Goal: Task Accomplishment & Management: Use online tool/utility

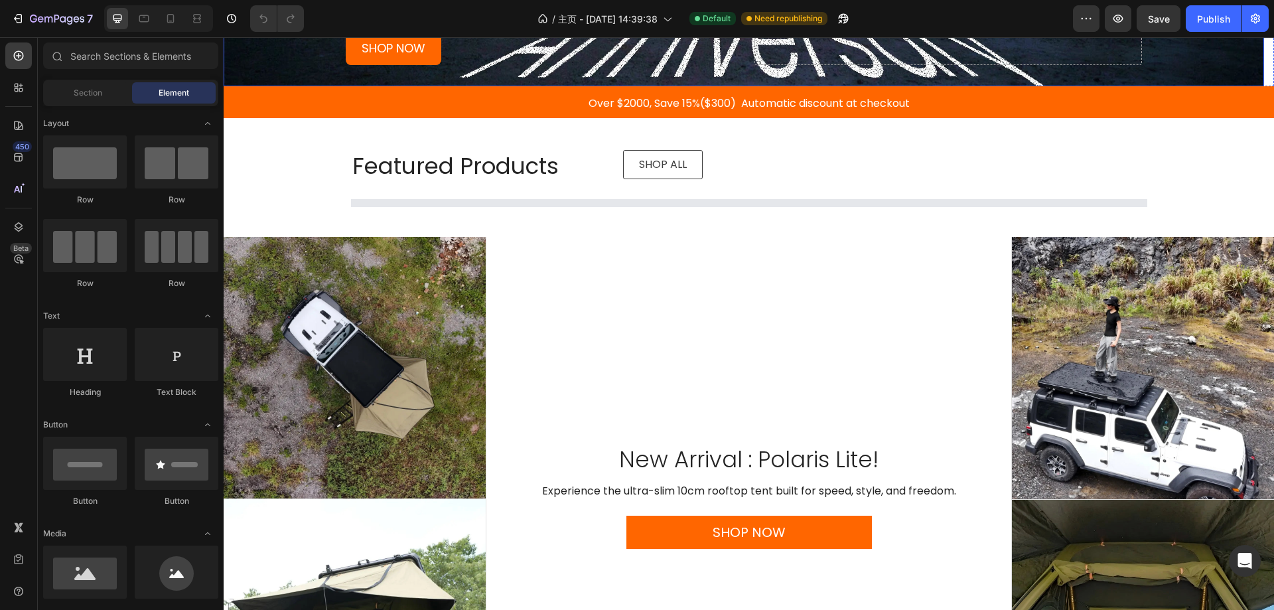
scroll to position [465, 0]
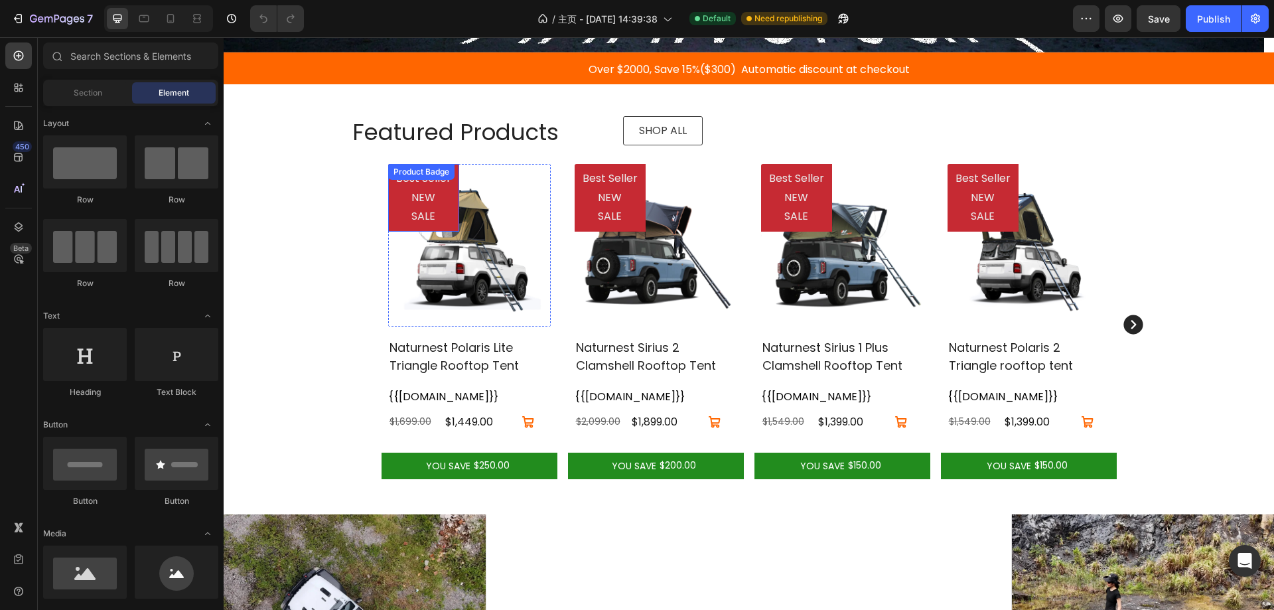
click at [438, 204] on pre "Best Seller NEW SALE" at bounding box center [423, 198] width 71 height 68
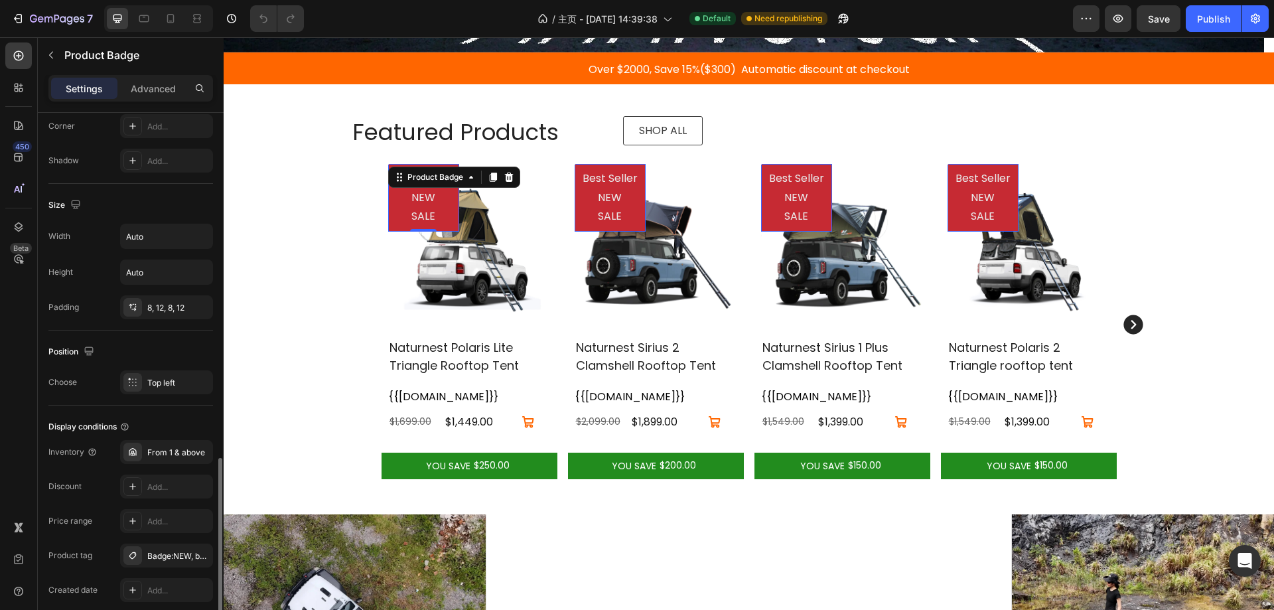
scroll to position [629, 0]
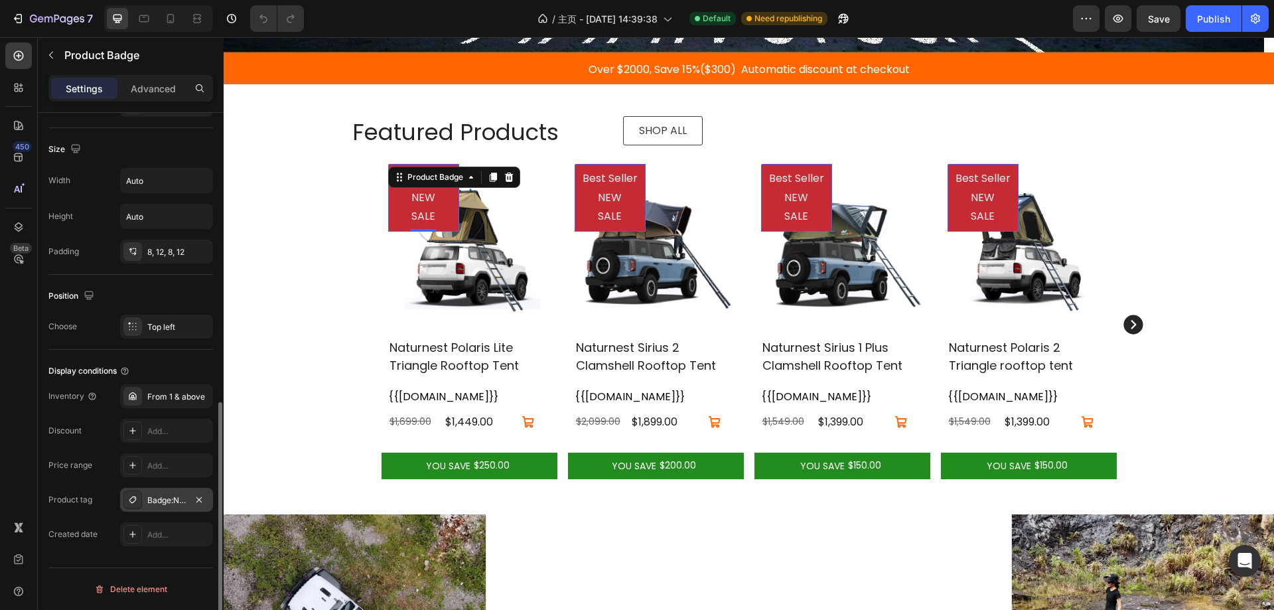
click at [171, 494] on div "Badge:NEW, badge:SALE, badge:Best Seller" at bounding box center [166, 500] width 38 height 12
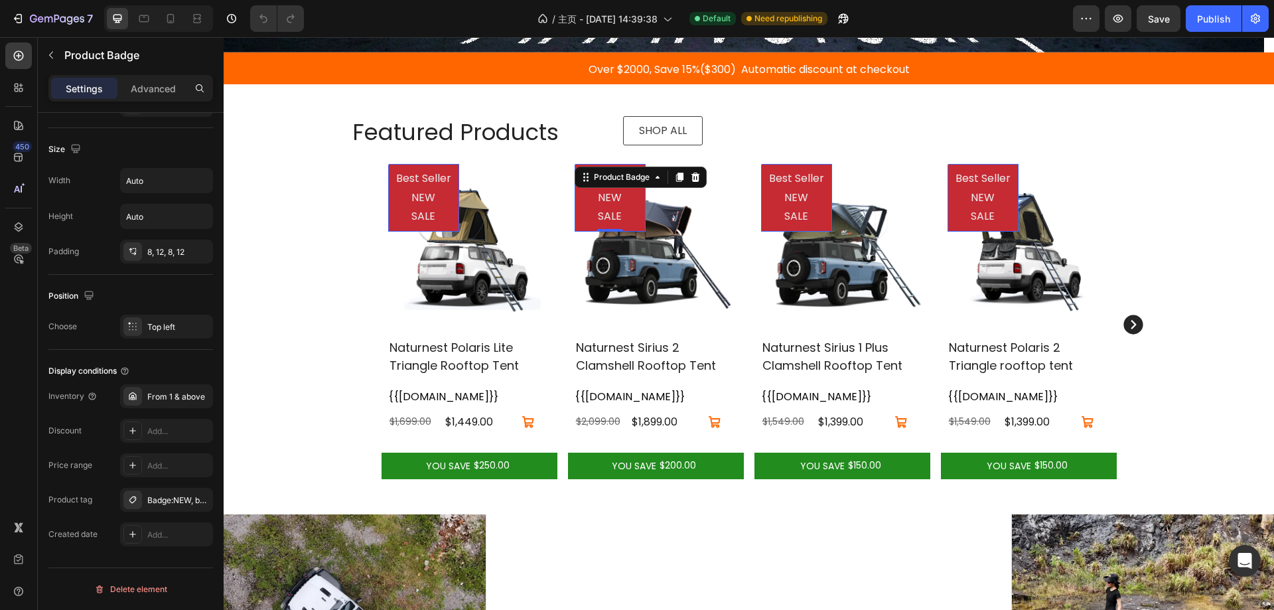
click at [590, 190] on pre "Best Seller NEW SALE" at bounding box center [610, 198] width 71 height 68
click at [650, 282] on img at bounding box center [656, 245] width 163 height 163
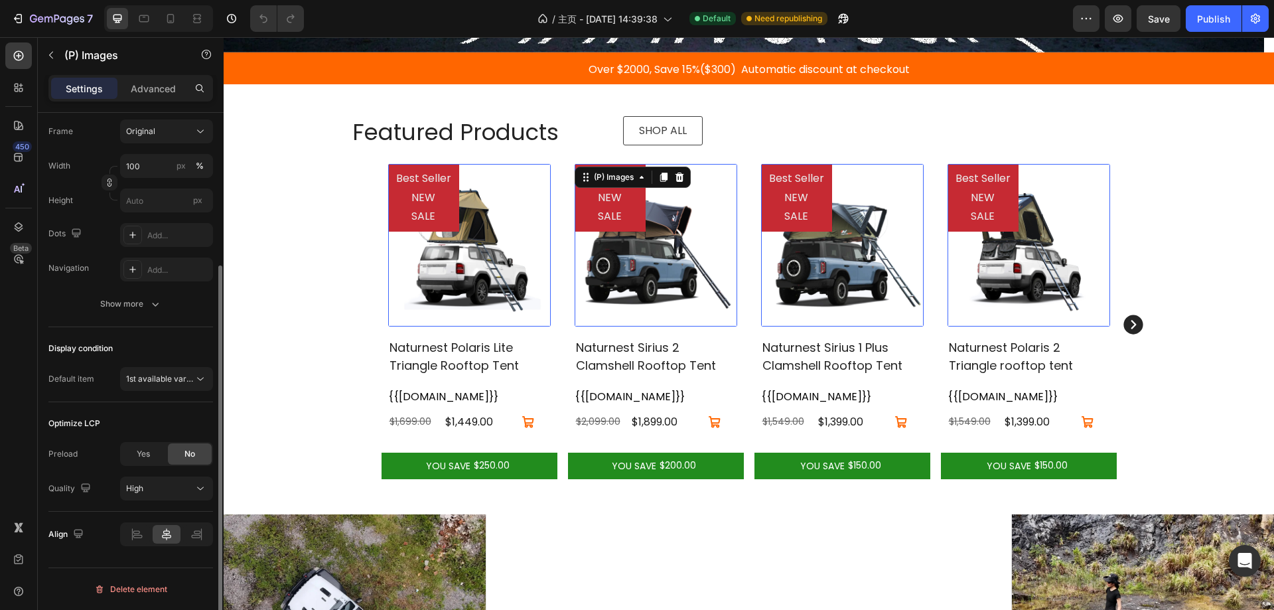
scroll to position [0, 0]
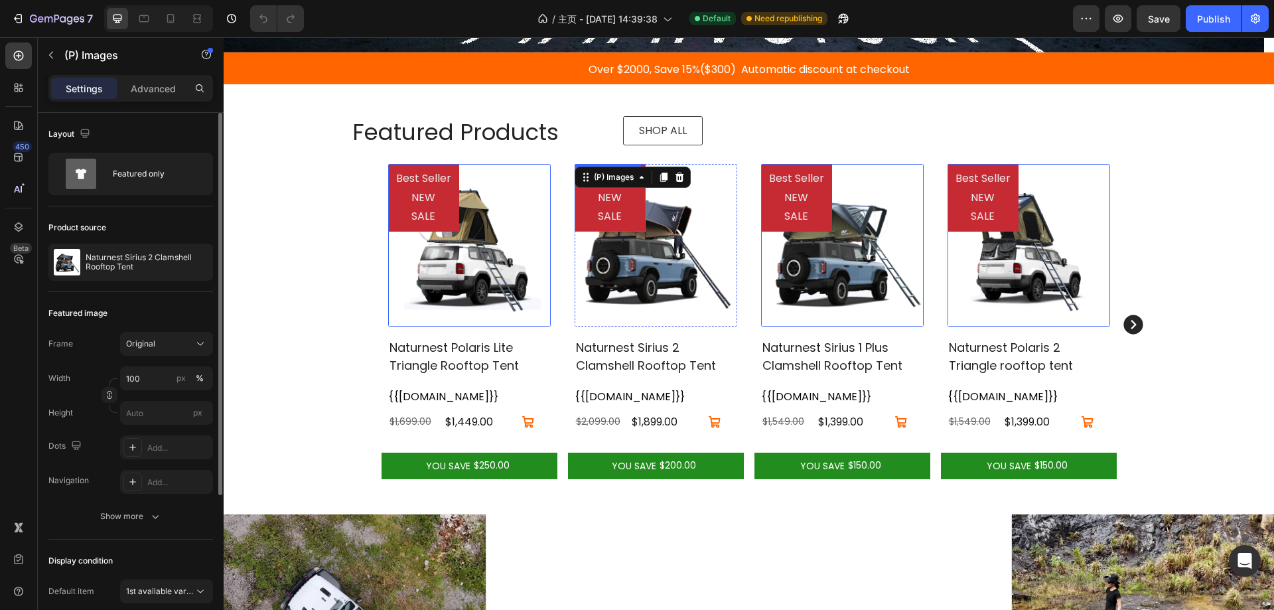
click at [609, 216] on pre "Best Seller NEW SALE" at bounding box center [610, 198] width 71 height 68
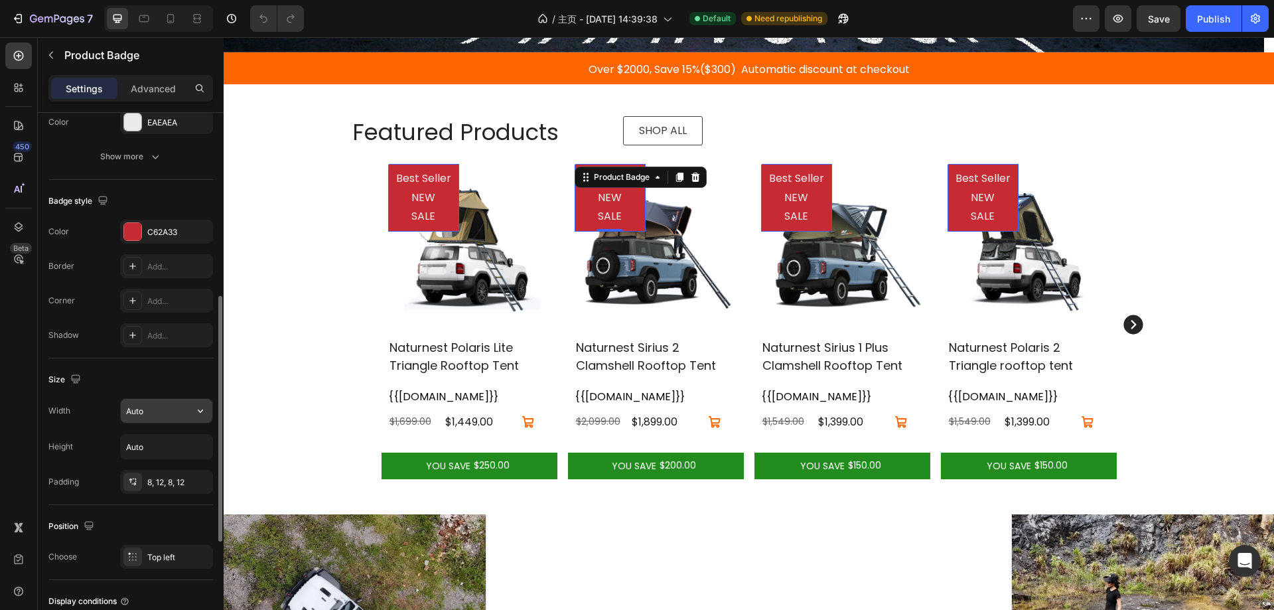
scroll to position [629, 0]
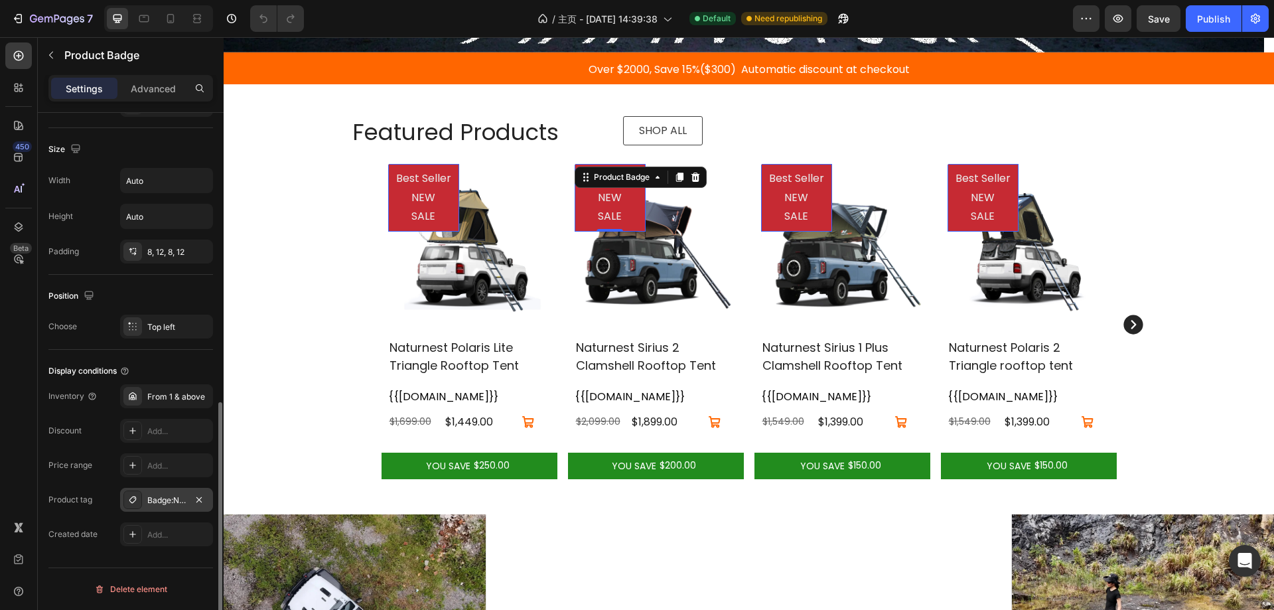
click at [166, 499] on div "Badge:NEW, badge:SALE, badge:Best Seller" at bounding box center [166, 500] width 38 height 12
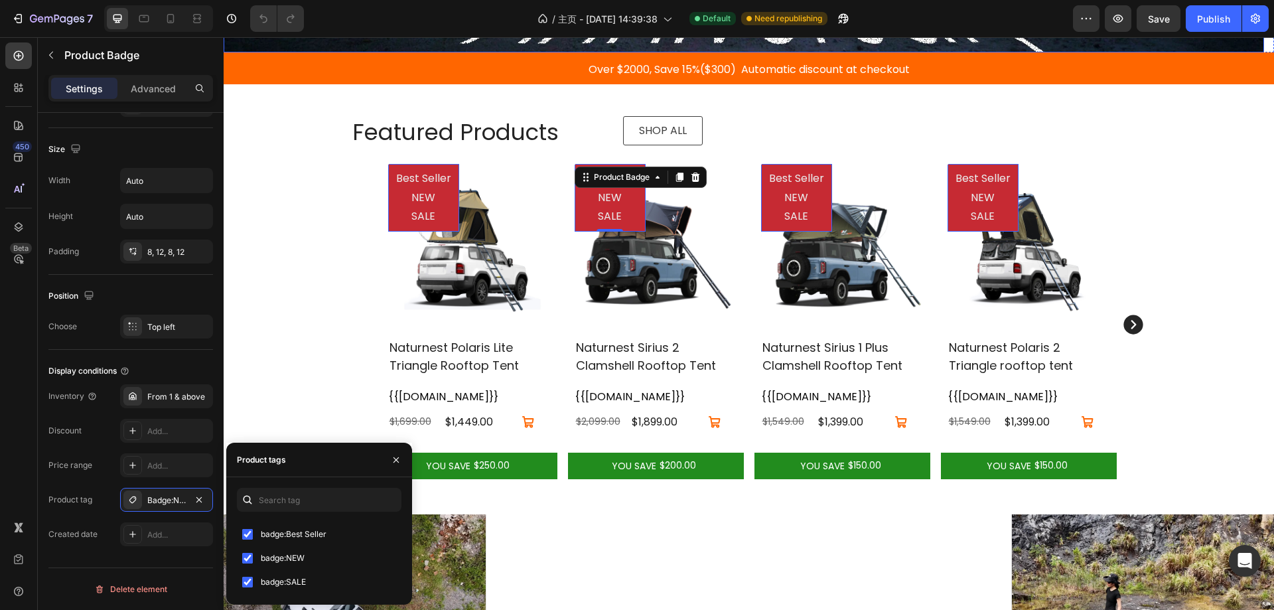
click at [429, 198] on pre "Best Seller NEW SALE" at bounding box center [423, 198] width 71 height 68
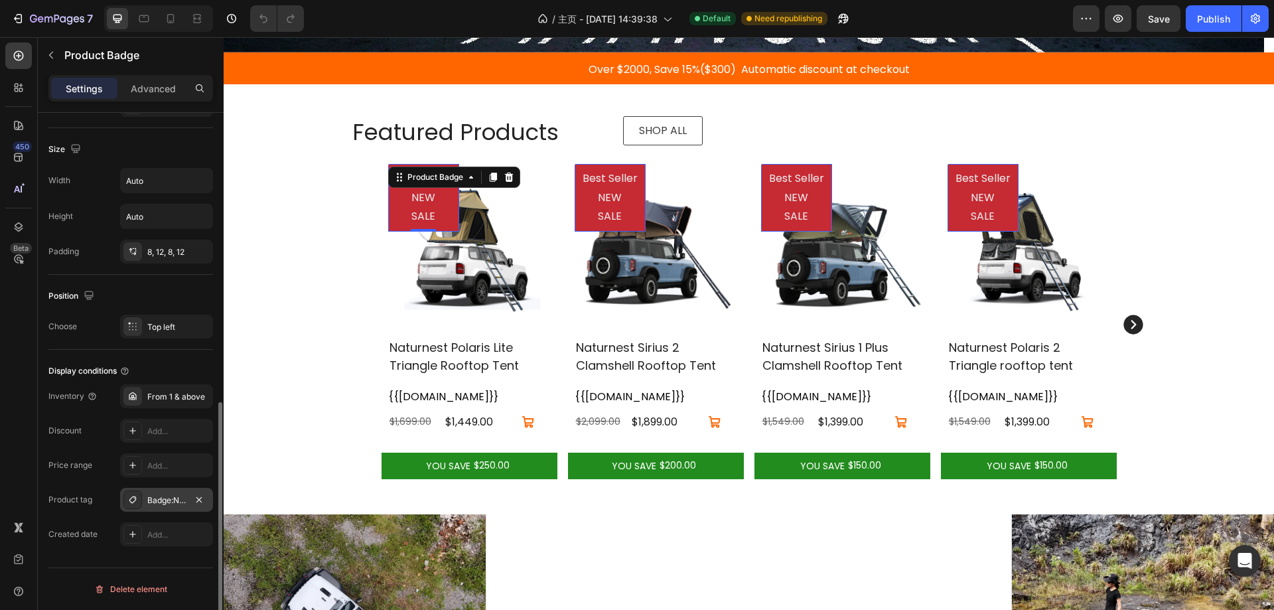
click at [175, 504] on div "Badge:NEW, badge:SALE, badge:Best Seller" at bounding box center [166, 500] width 38 height 12
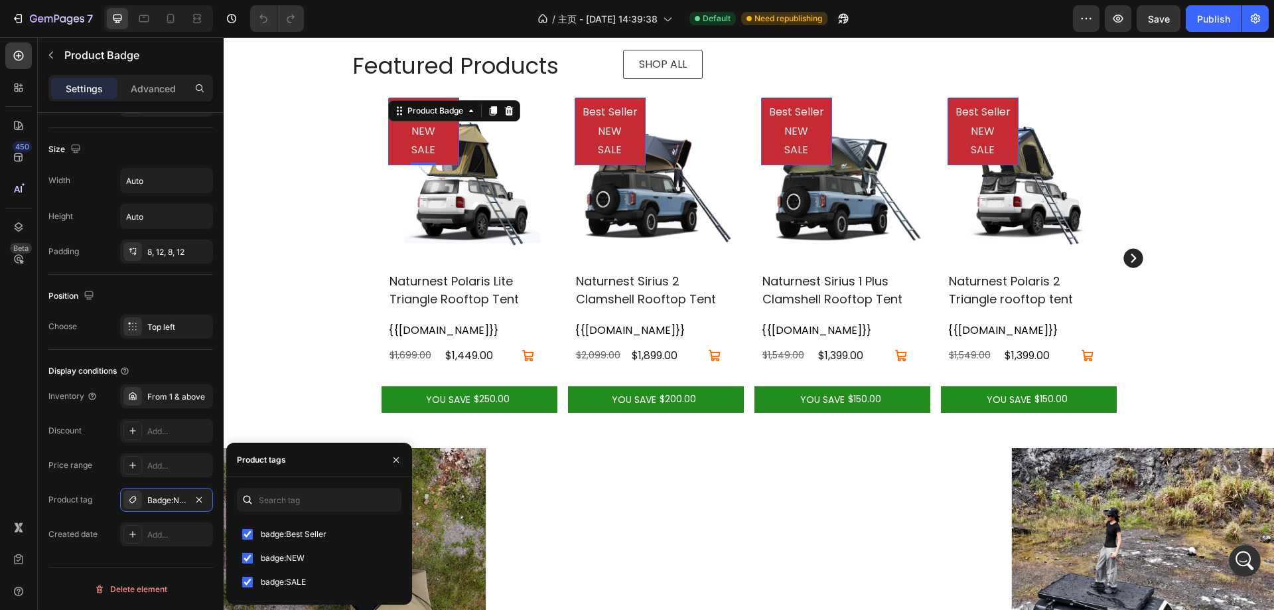
scroll to position [0, 0]
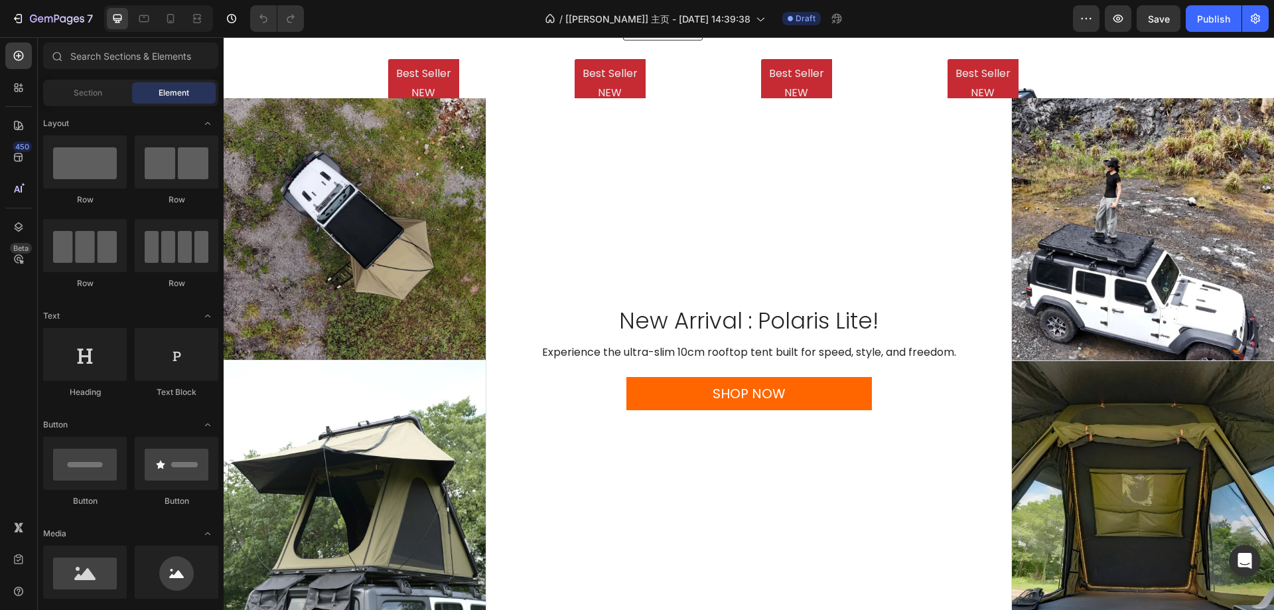
scroll to position [199, 0]
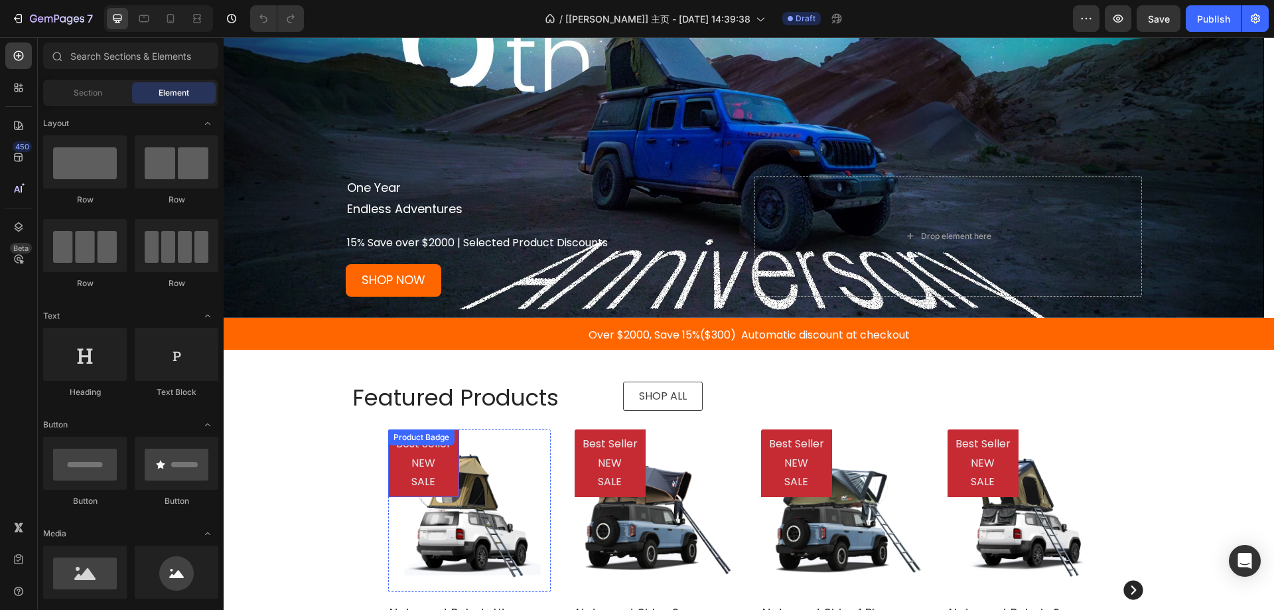
click at [443, 451] on div "Best Seller NEW SALE Product Badge" at bounding box center [423, 463] width 71 height 68
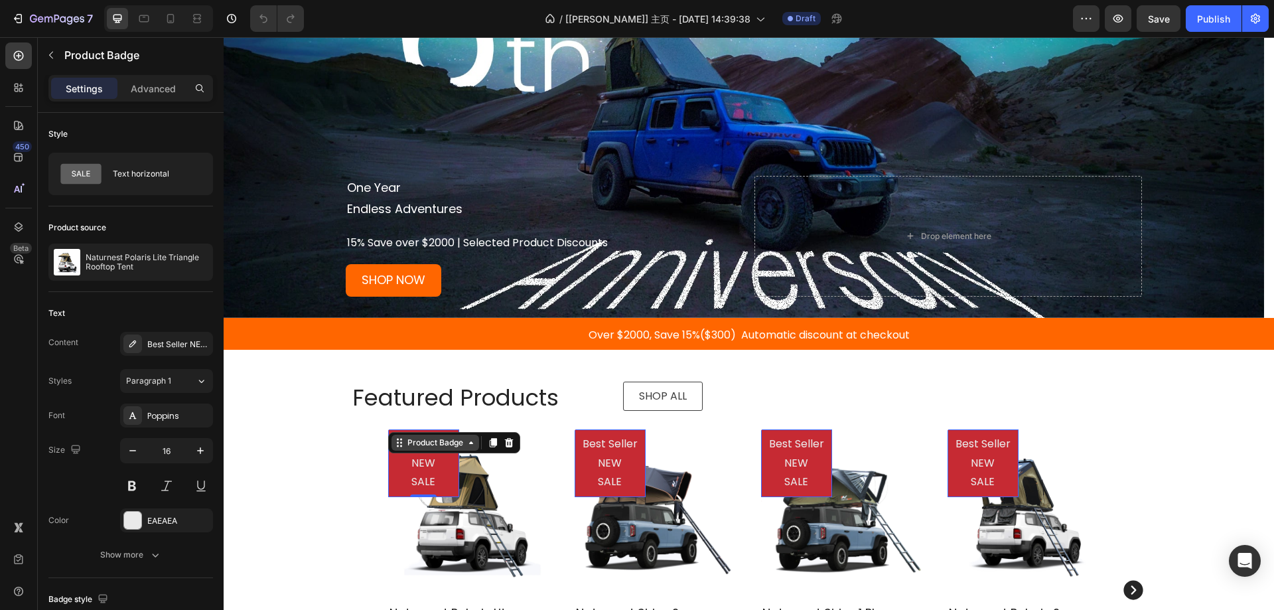
click at [421, 442] on div "Product Badge" at bounding box center [435, 443] width 61 height 12
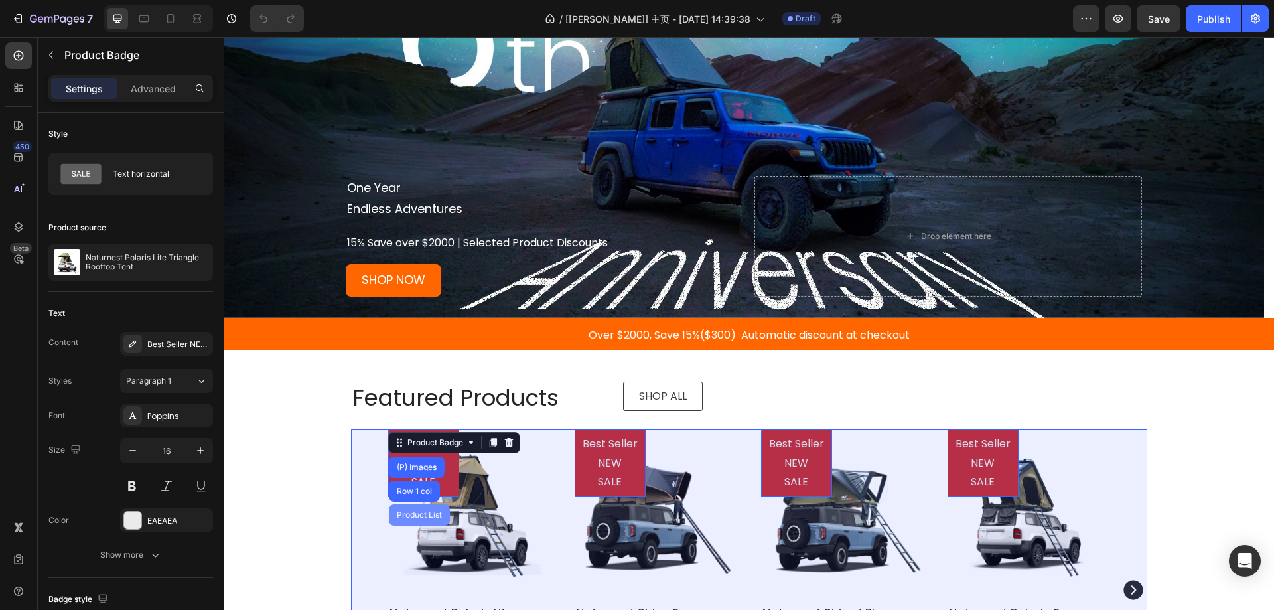
click at [415, 518] on div "Product List" at bounding box center [419, 515] width 50 height 8
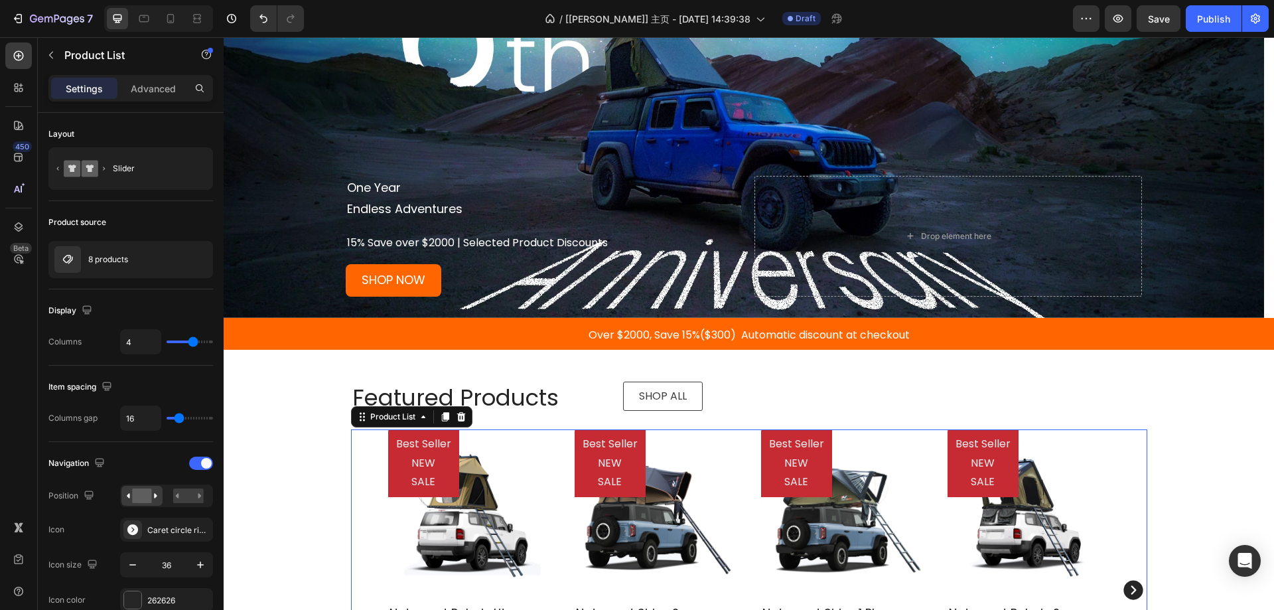
click at [139, 265] on div "8 products" at bounding box center [130, 259] width 165 height 37
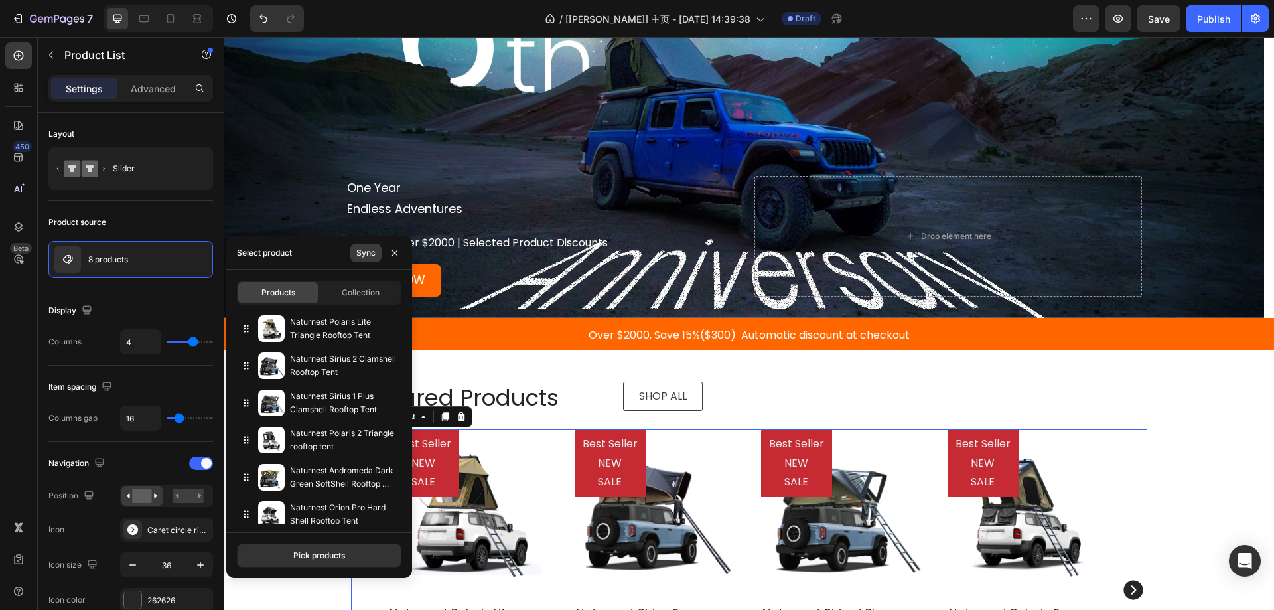
click at [368, 251] on div "Sync" at bounding box center [365, 253] width 19 height 12
click at [485, 487] on img at bounding box center [469, 510] width 163 height 163
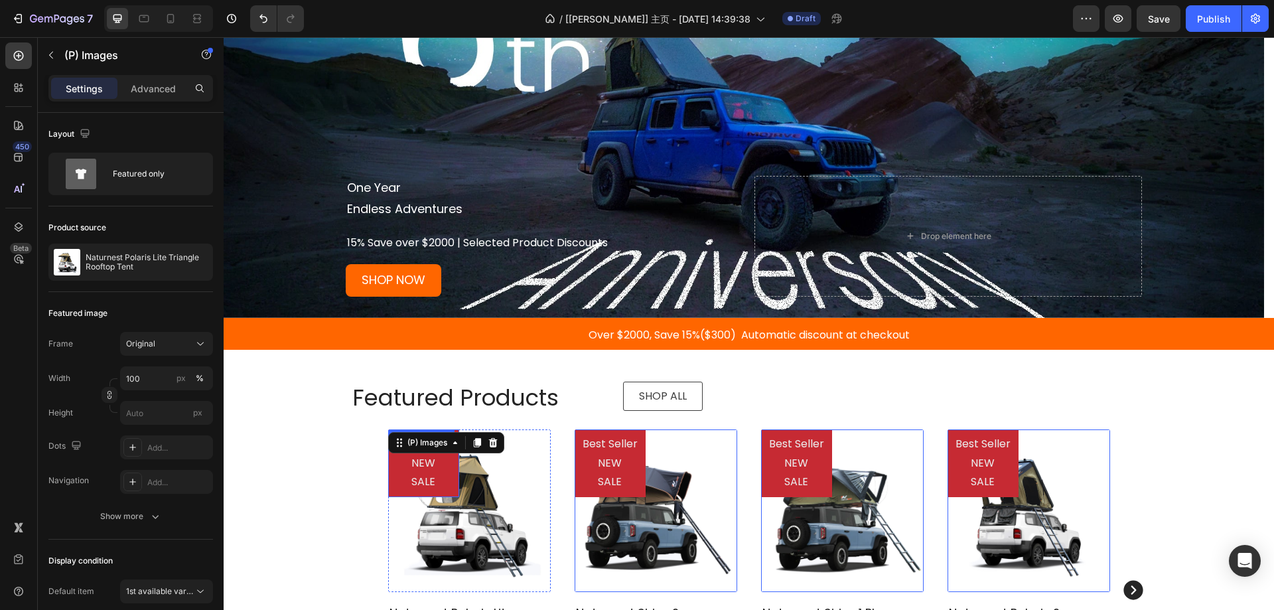
click at [434, 476] on pre "Best Seller NEW SALE" at bounding box center [423, 463] width 71 height 68
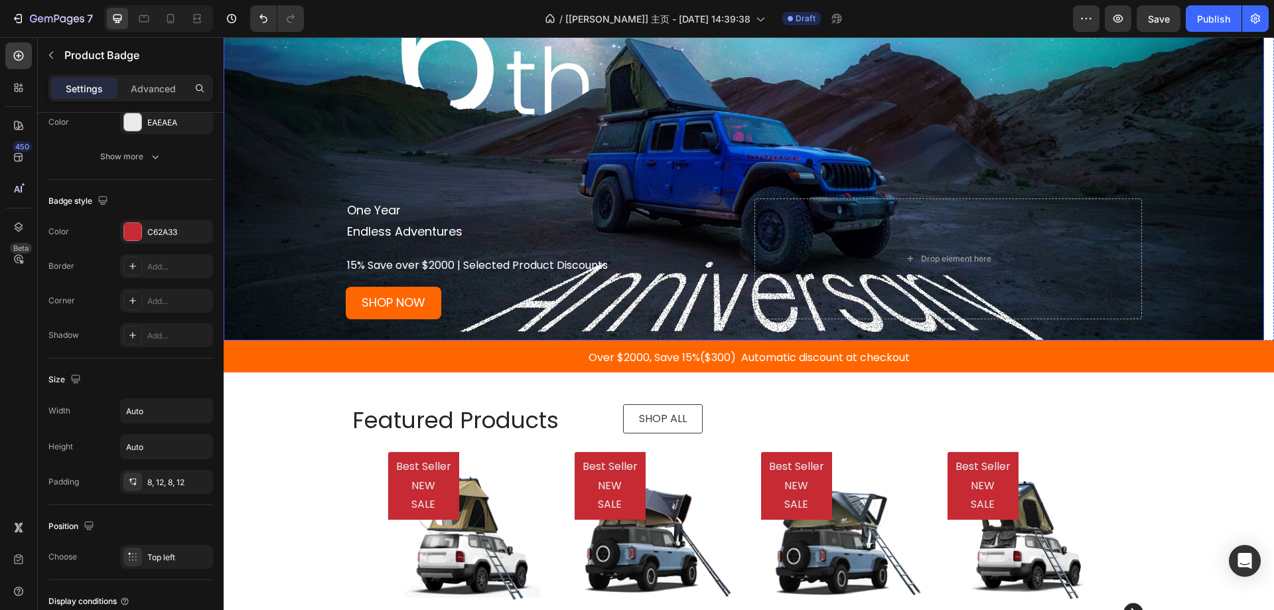
scroll to position [398, 0]
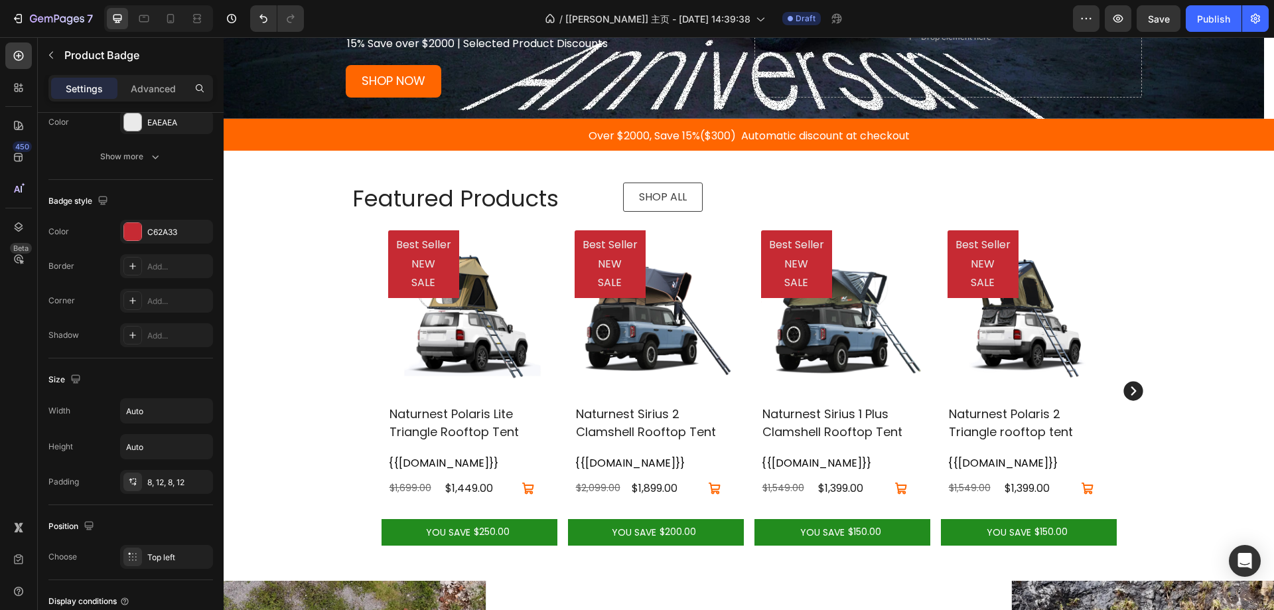
click at [425, 278] on pre "Best Seller NEW SALE" at bounding box center [423, 264] width 71 height 68
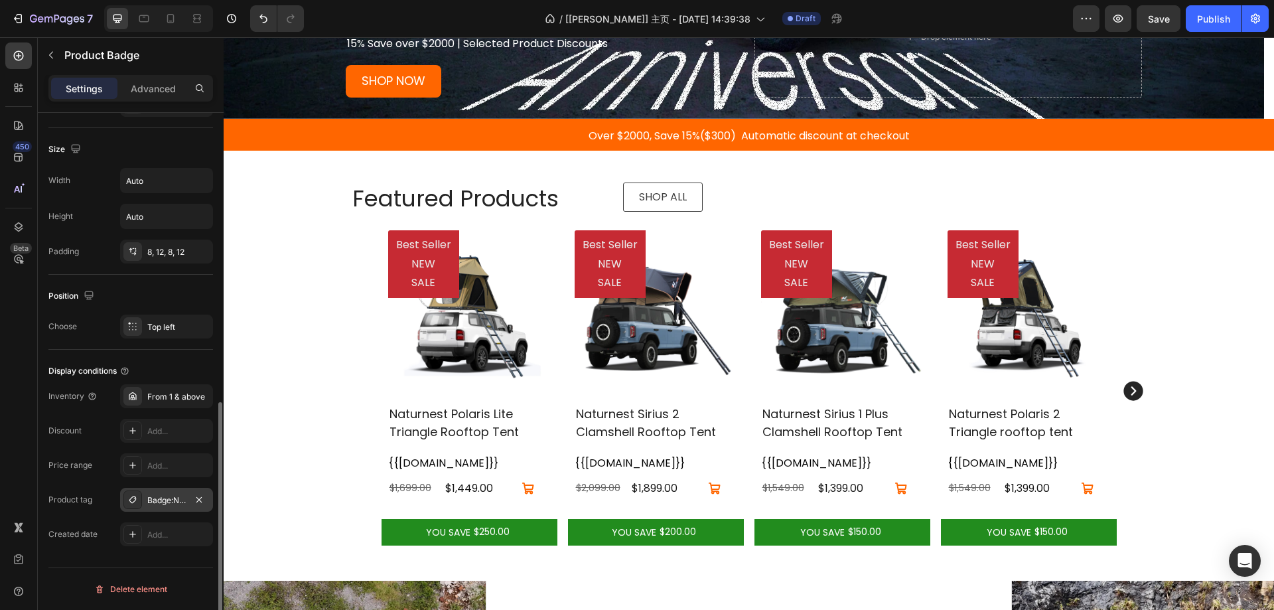
click at [167, 498] on div "Badge:NEW, badge:SALE, badge:Best Seller" at bounding box center [166, 500] width 38 height 12
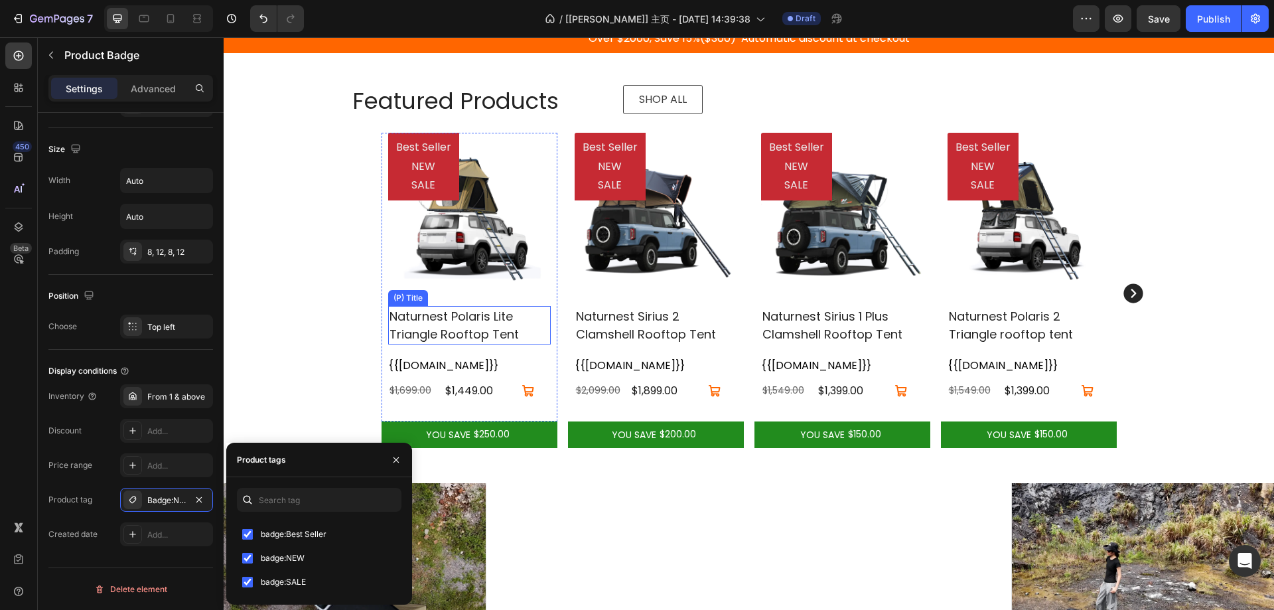
scroll to position [465, 0]
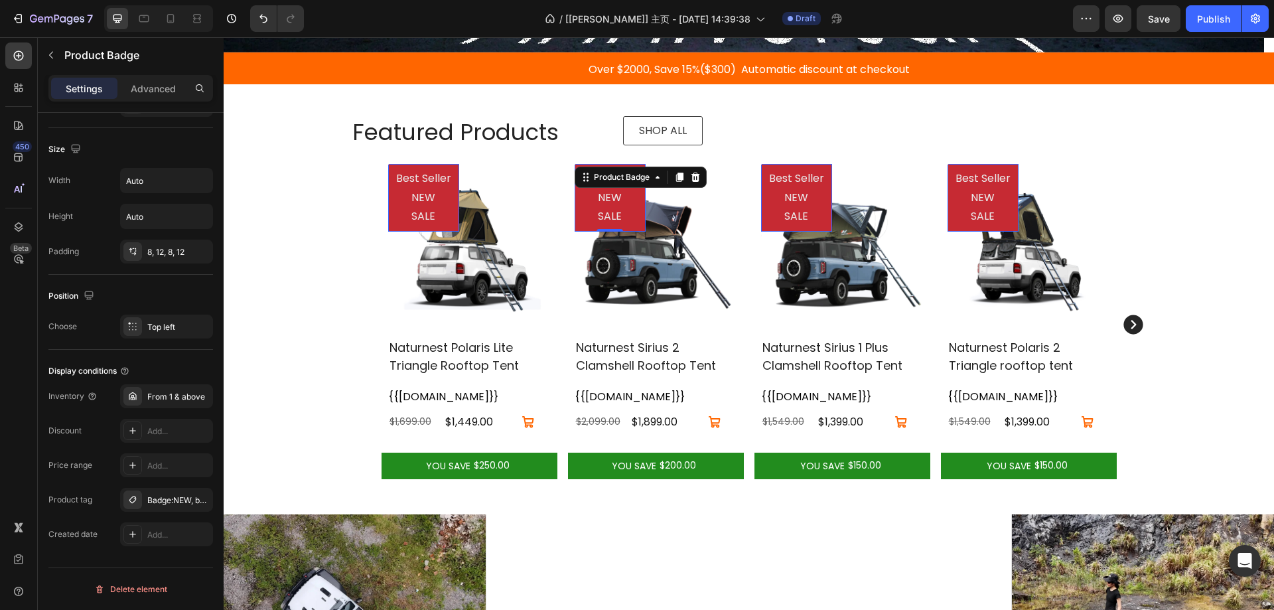
click at [603, 213] on pre "Best Seller NEW SALE" at bounding box center [610, 198] width 71 height 68
click at [162, 499] on div "Badge:NEW, badge:SALE, badge:Best Seller" at bounding box center [166, 500] width 38 height 12
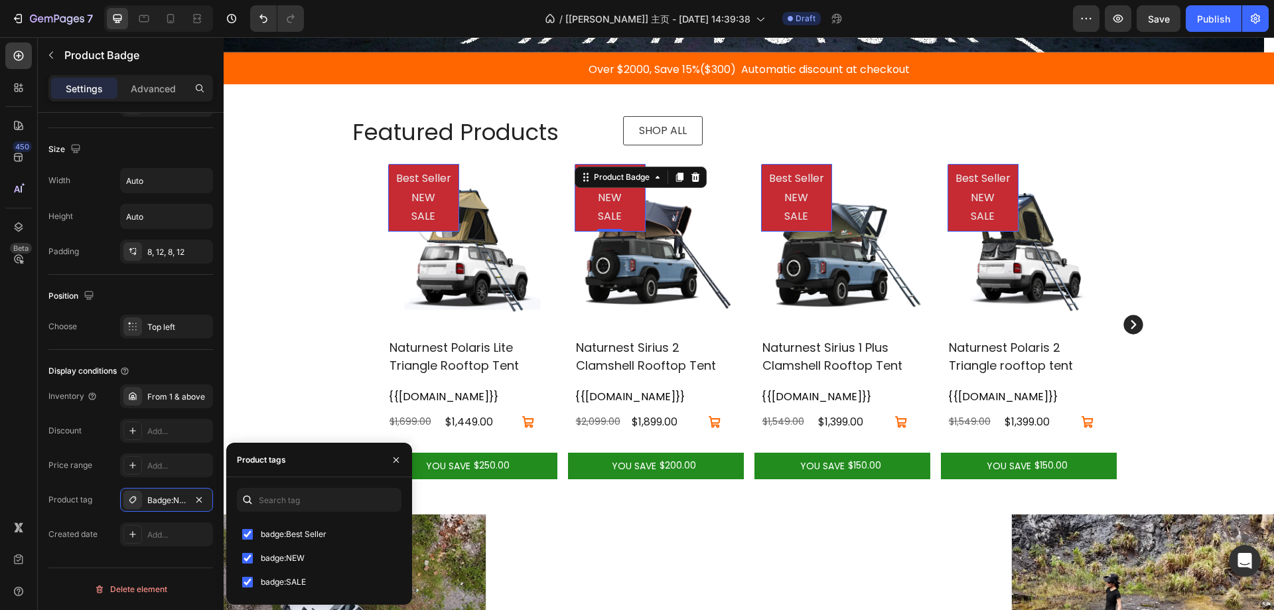
click at [284, 562] on span "badge:NEW" at bounding box center [283, 558] width 44 height 16
checkbox input "false"
click at [283, 583] on span "badge:SALE" at bounding box center [283, 582] width 45 height 16
checkbox input "false"
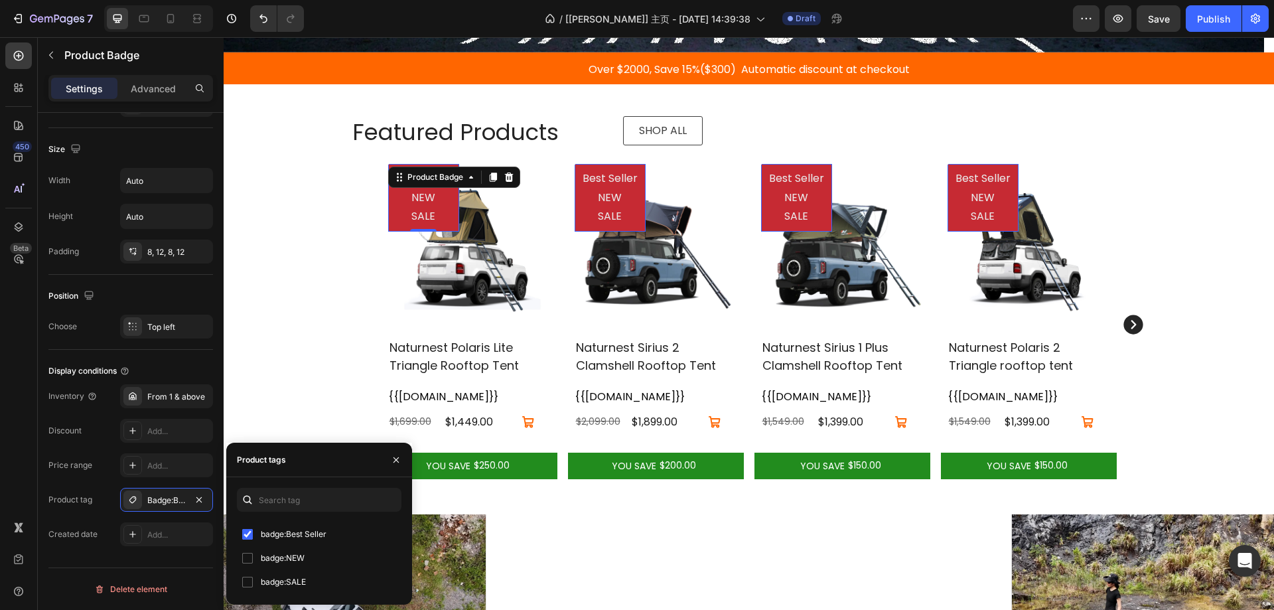
click at [415, 216] on pre "Best Seller NEW SALE" at bounding box center [423, 198] width 71 height 68
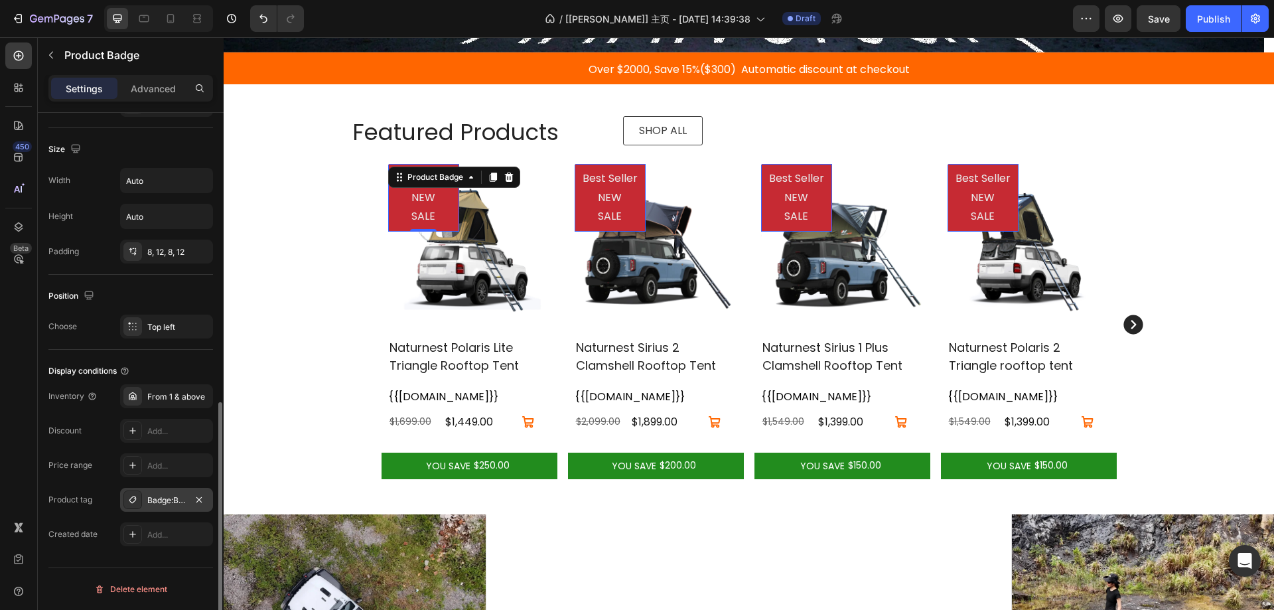
click at [155, 498] on div "Badge:Best Seller" at bounding box center [166, 500] width 38 height 12
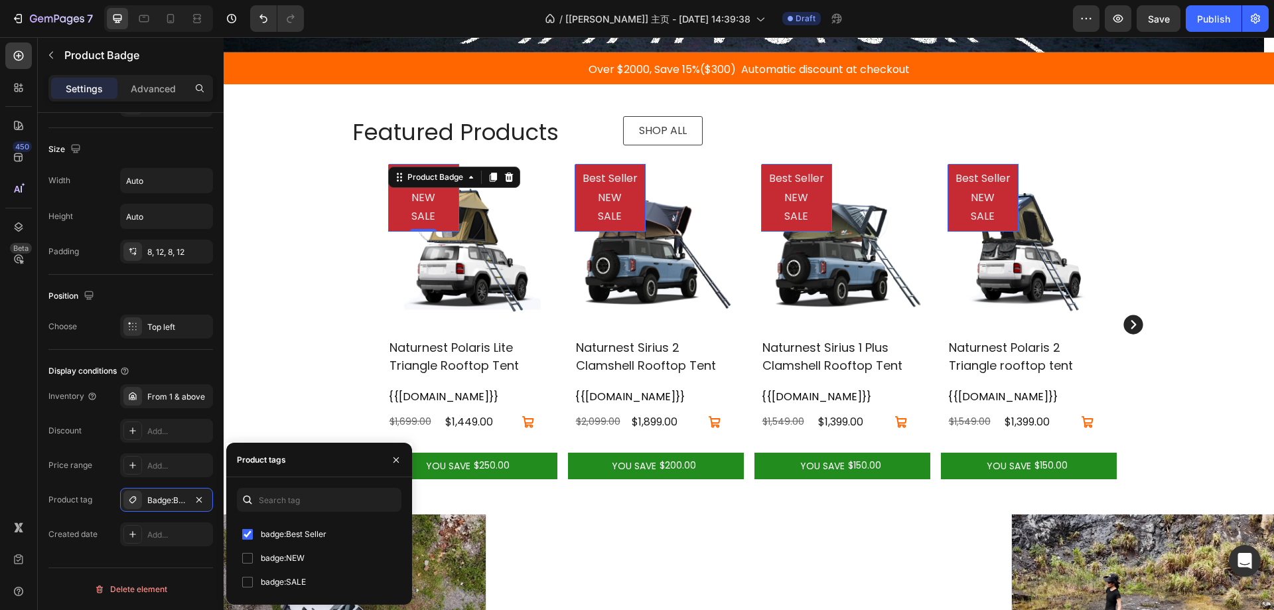
click at [265, 587] on span "badge:SALE" at bounding box center [283, 582] width 45 height 16
checkbox input "true"
click at [270, 539] on span "badge:Best Seller" at bounding box center [294, 534] width 66 height 16
checkbox input "false"
click at [344, 210] on div "Featured Products Heading SHOP ALL Button Row Best Seller NEW SALE Product Badg…" at bounding box center [749, 300] width 1031 height 401
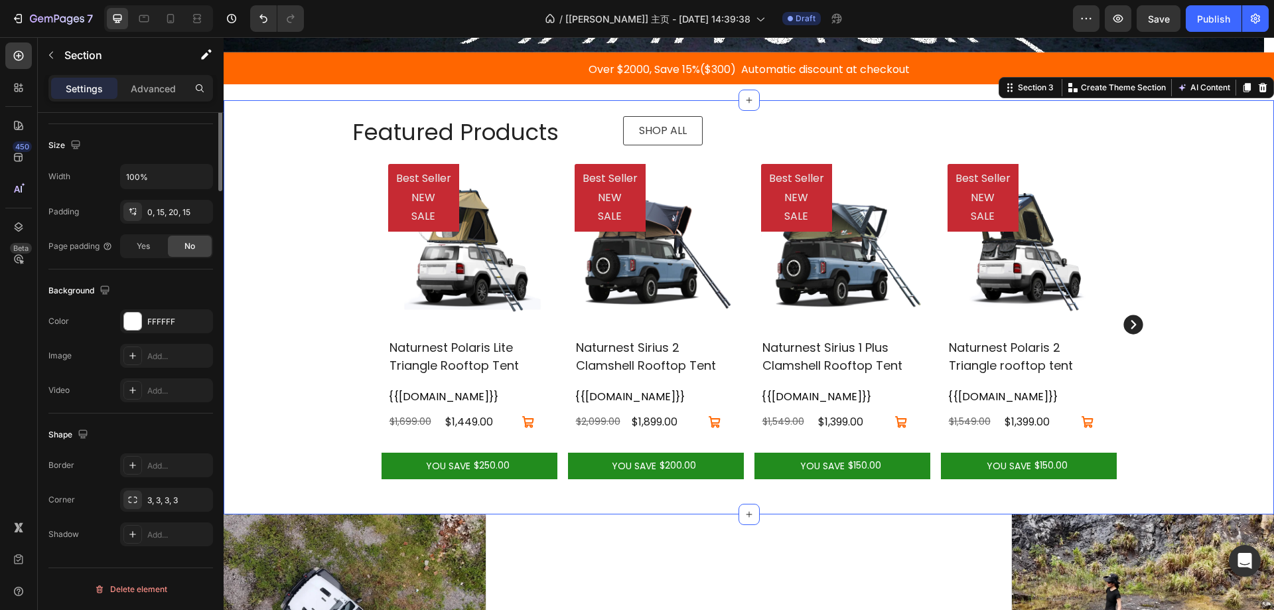
scroll to position [0, 0]
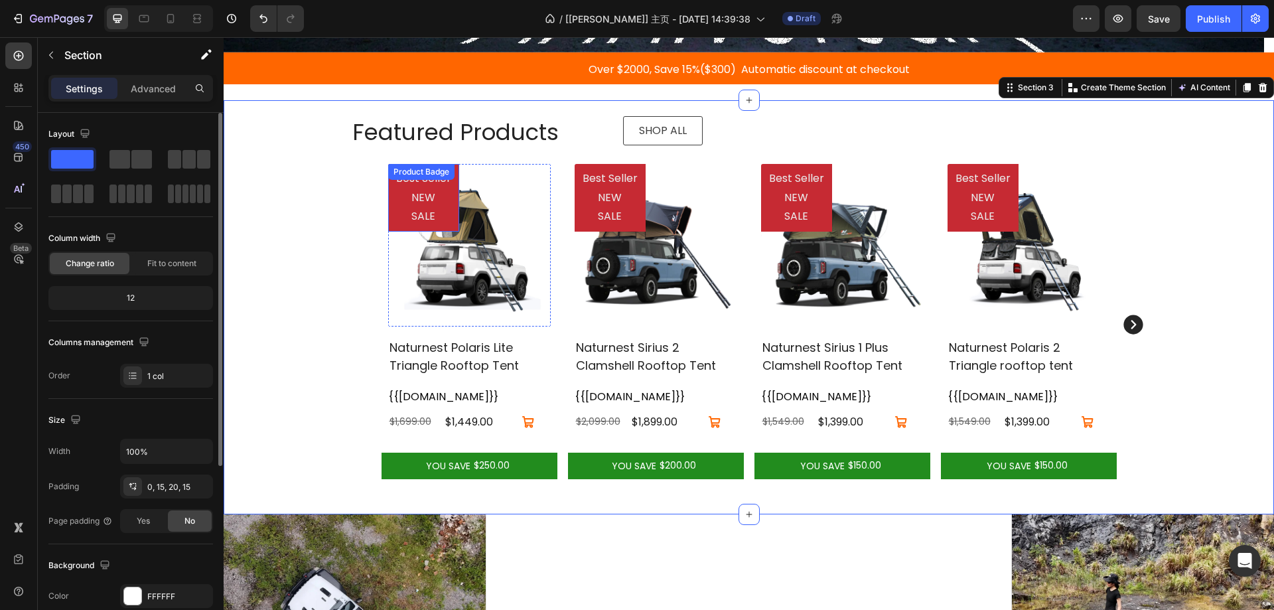
click at [415, 196] on pre "Best Seller NEW SALE" at bounding box center [423, 198] width 71 height 68
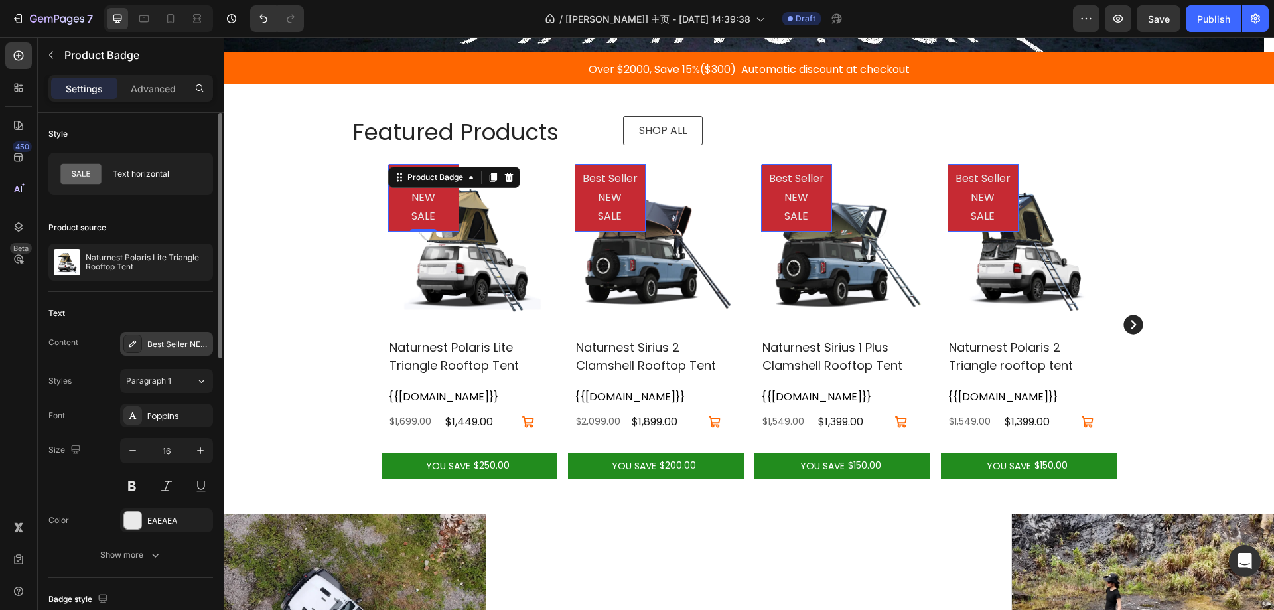
click at [160, 342] on div "Best Seller NEW SALE" at bounding box center [178, 345] width 62 height 12
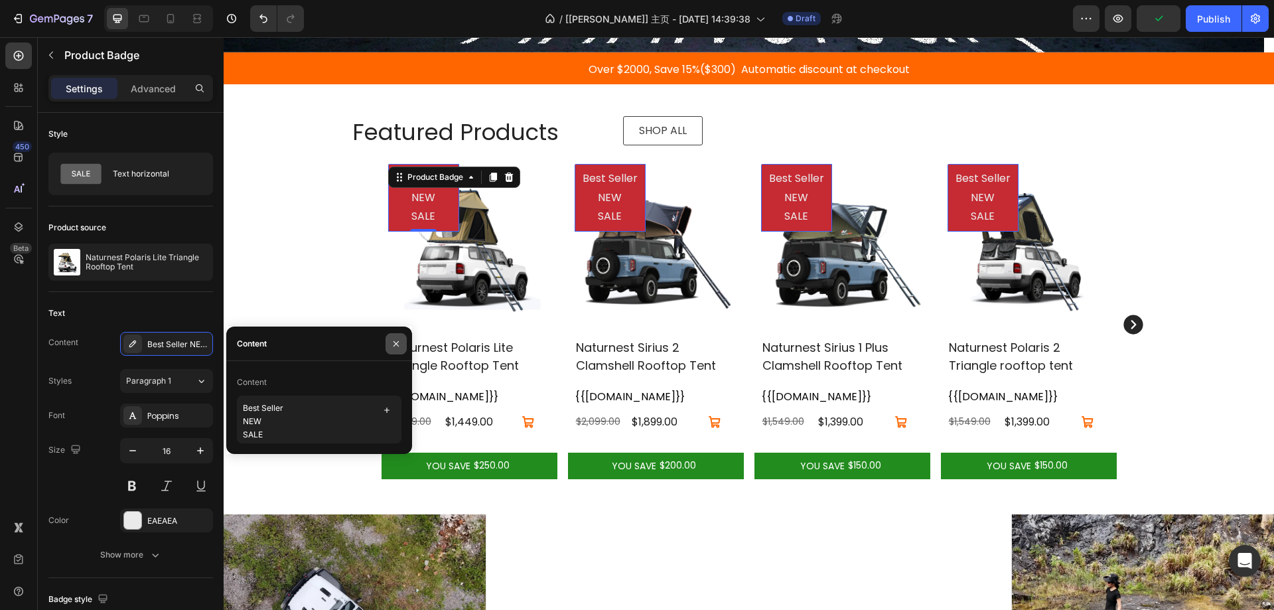
click at [393, 347] on icon "button" at bounding box center [396, 344] width 11 height 11
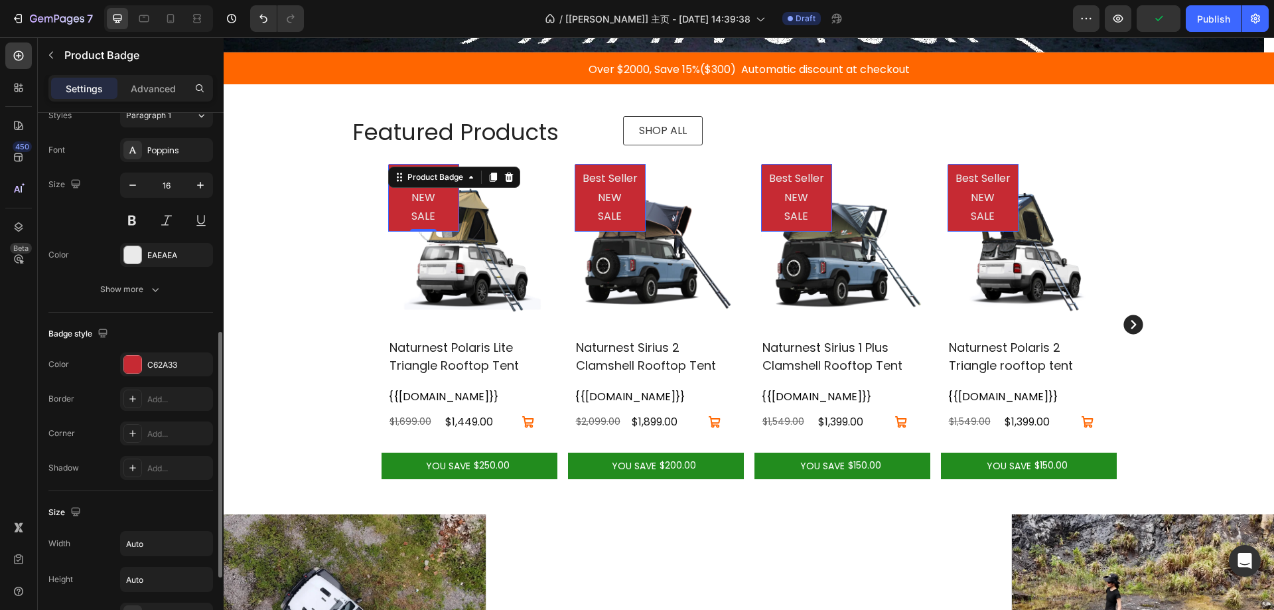
scroll to position [629, 0]
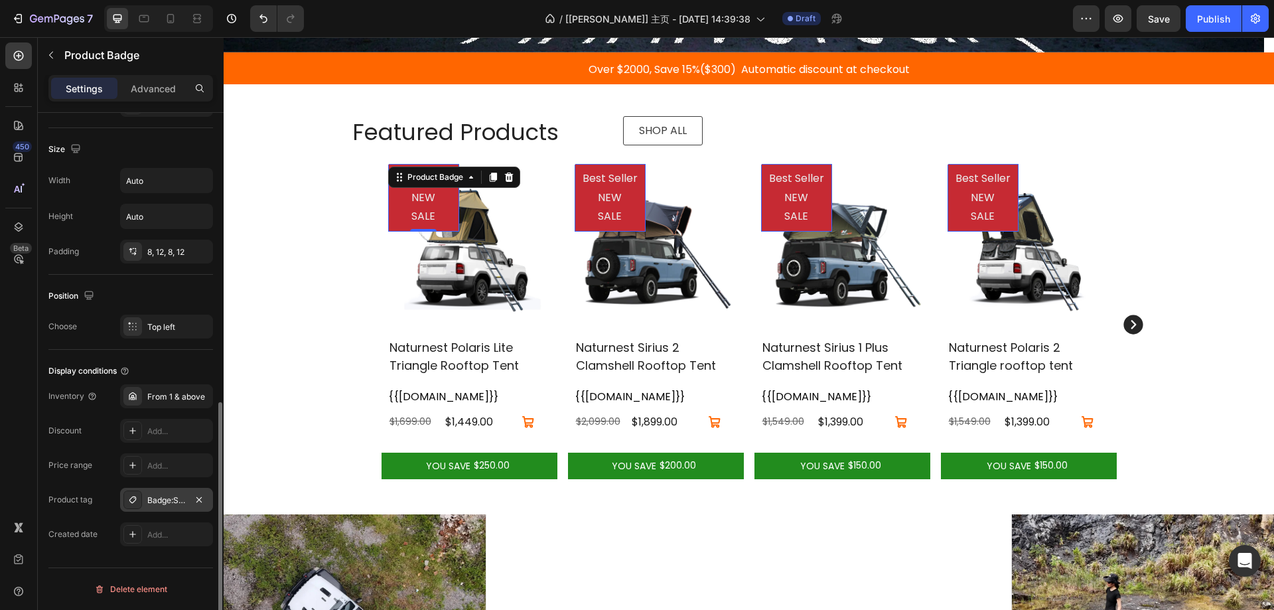
click at [170, 506] on div "Badge:SALE" at bounding box center [166, 500] width 93 height 24
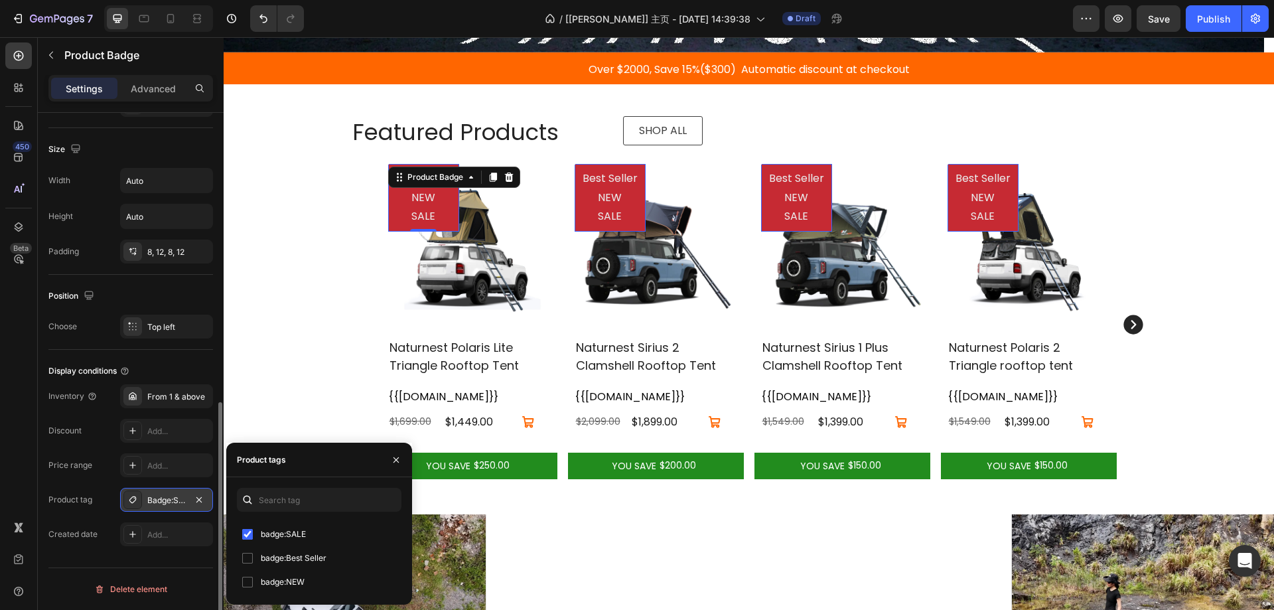
click at [170, 506] on div "Badge:SALE" at bounding box center [166, 500] width 93 height 24
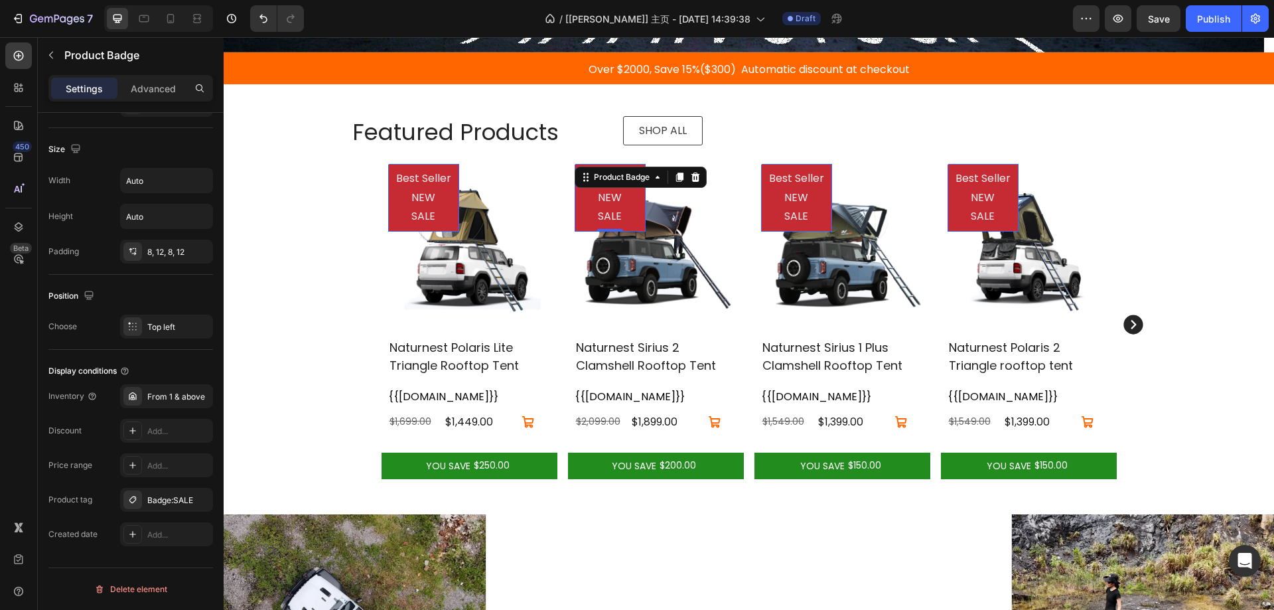
click at [589, 220] on pre "Best Seller NEW SALE" at bounding box center [610, 198] width 71 height 68
click at [157, 490] on div "Badge:SALE" at bounding box center [166, 500] width 93 height 24
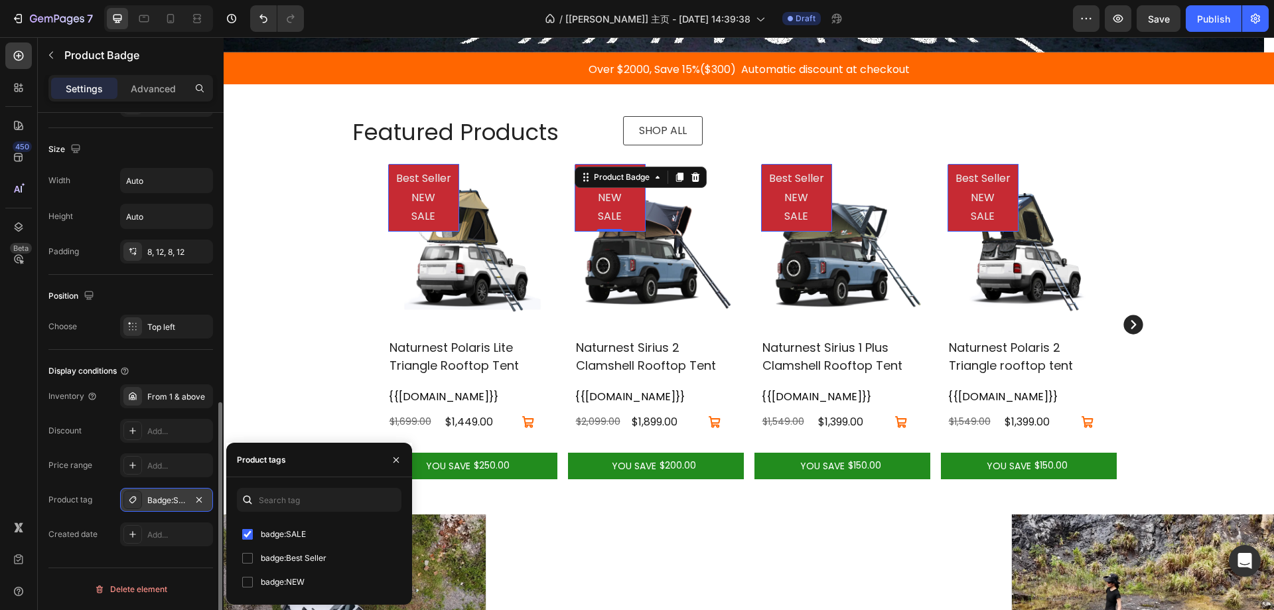
click at [157, 490] on div "Badge:SALE" at bounding box center [166, 500] width 93 height 24
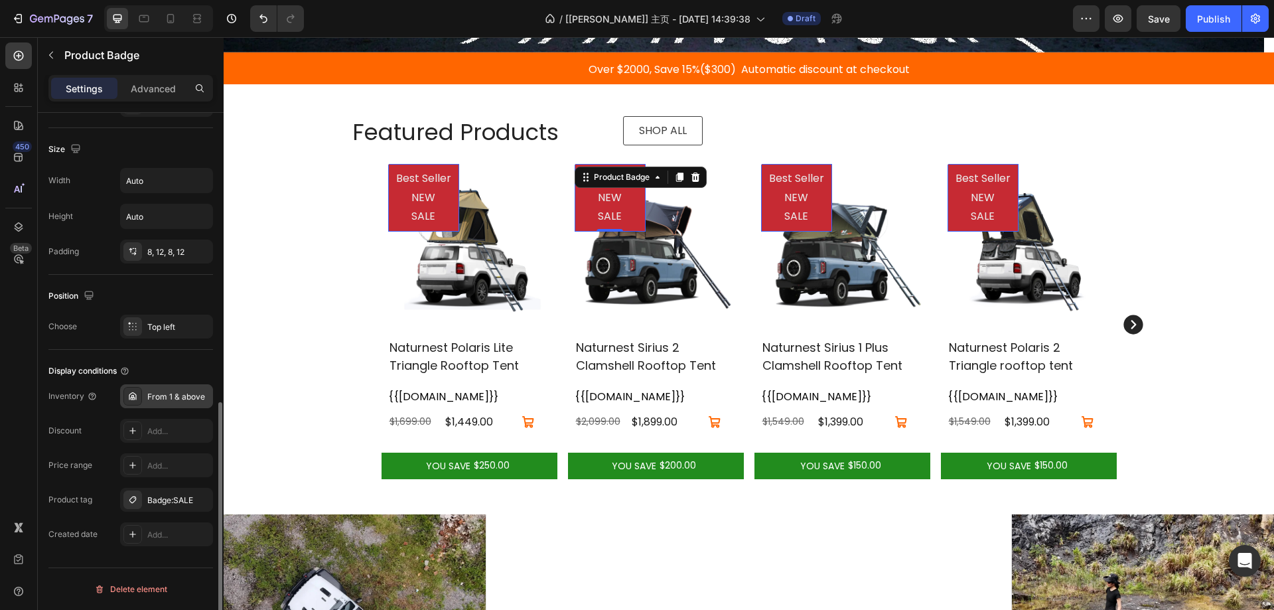
click at [175, 392] on div "From 1 & above" at bounding box center [178, 397] width 62 height 12
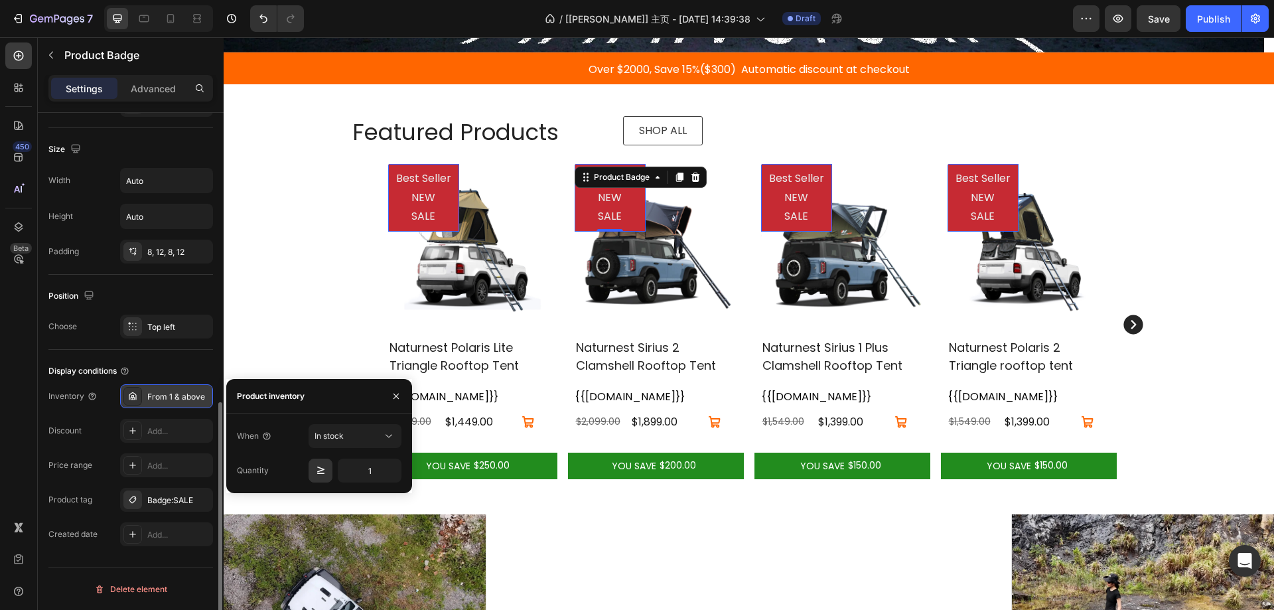
click at [175, 392] on div "From 1 & above" at bounding box center [178, 397] width 62 height 12
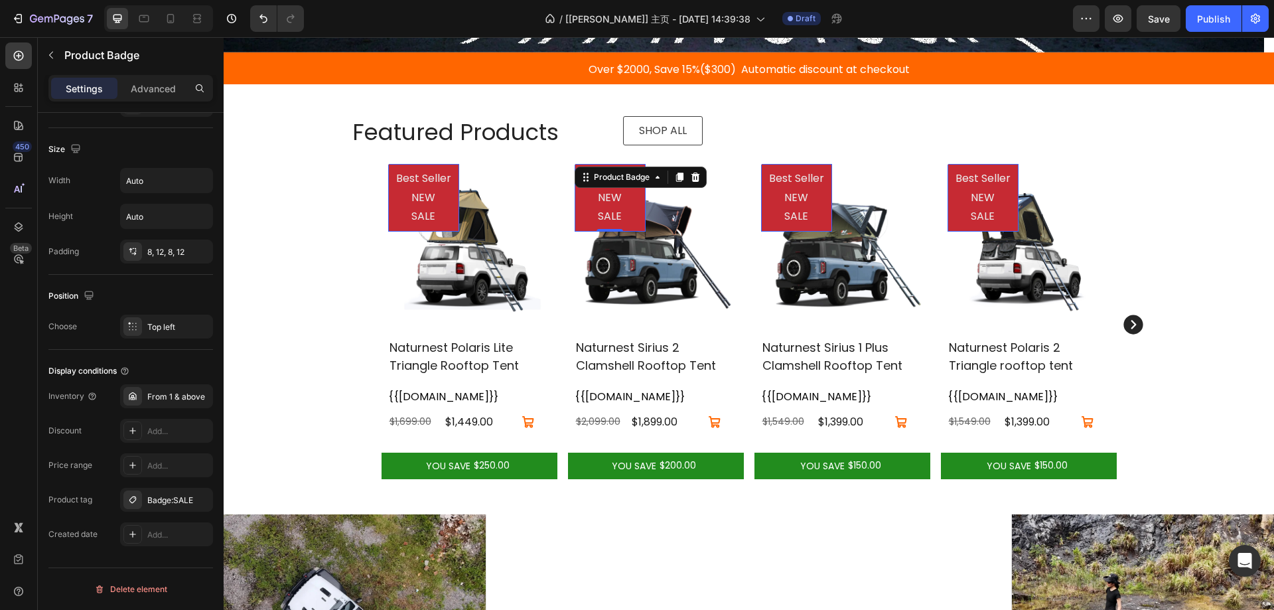
click at [423, 218] on pre "Best Seller NEW SALE" at bounding box center [423, 198] width 71 height 68
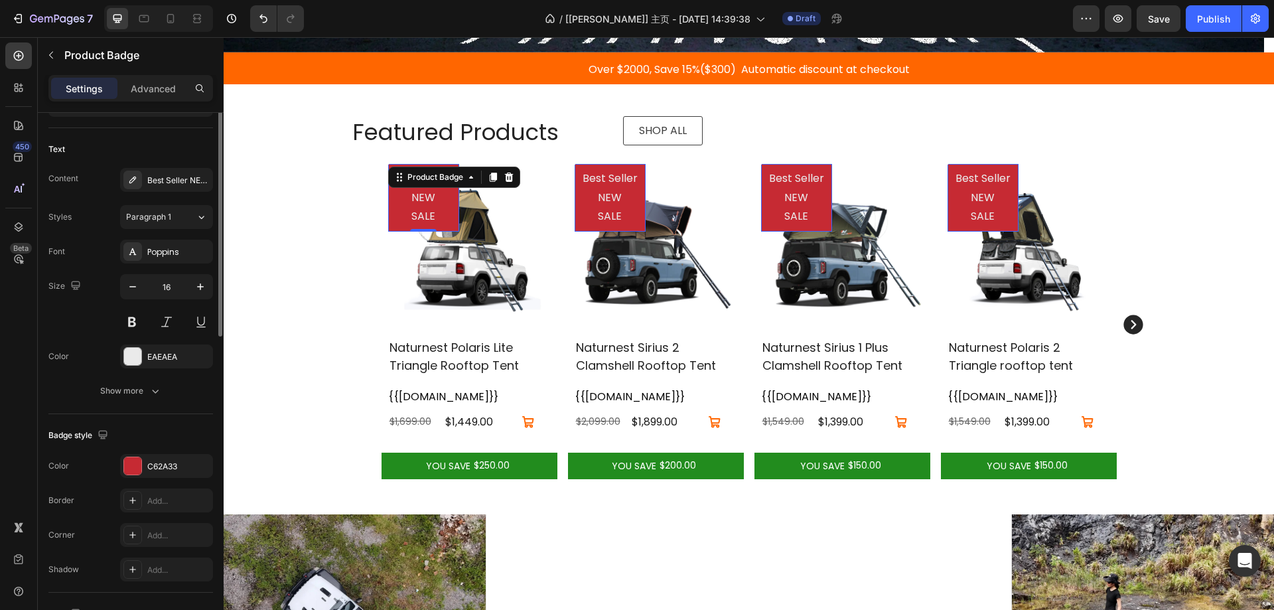
scroll to position [31, 0]
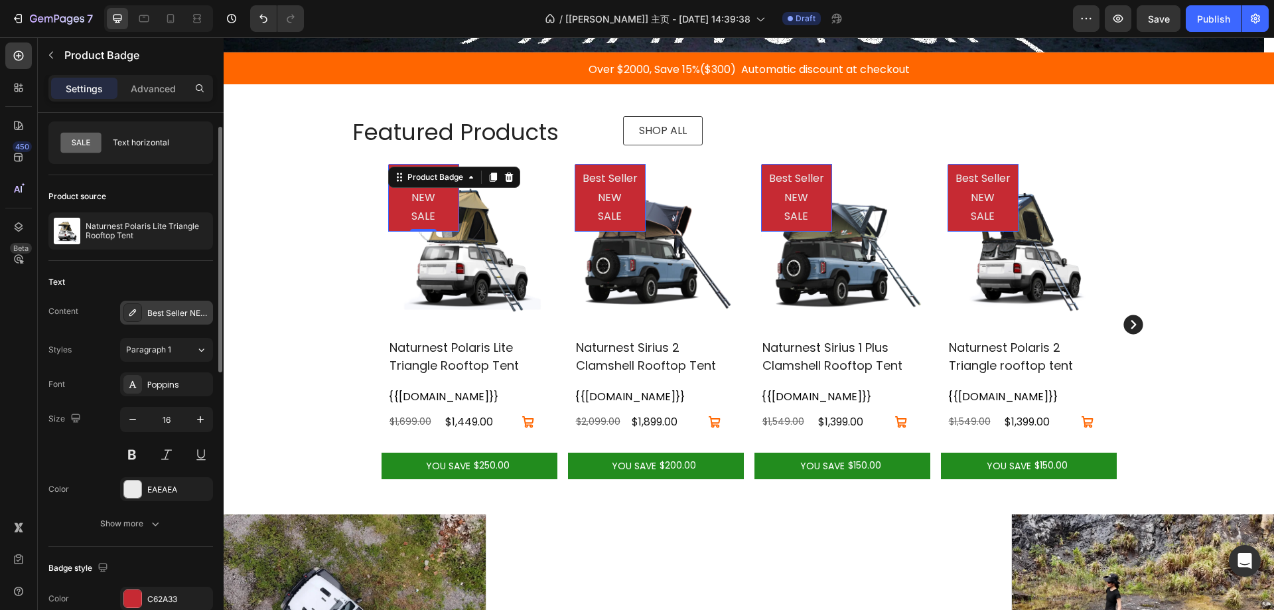
click at [171, 313] on div "Best Seller NEW SALE" at bounding box center [178, 313] width 62 height 12
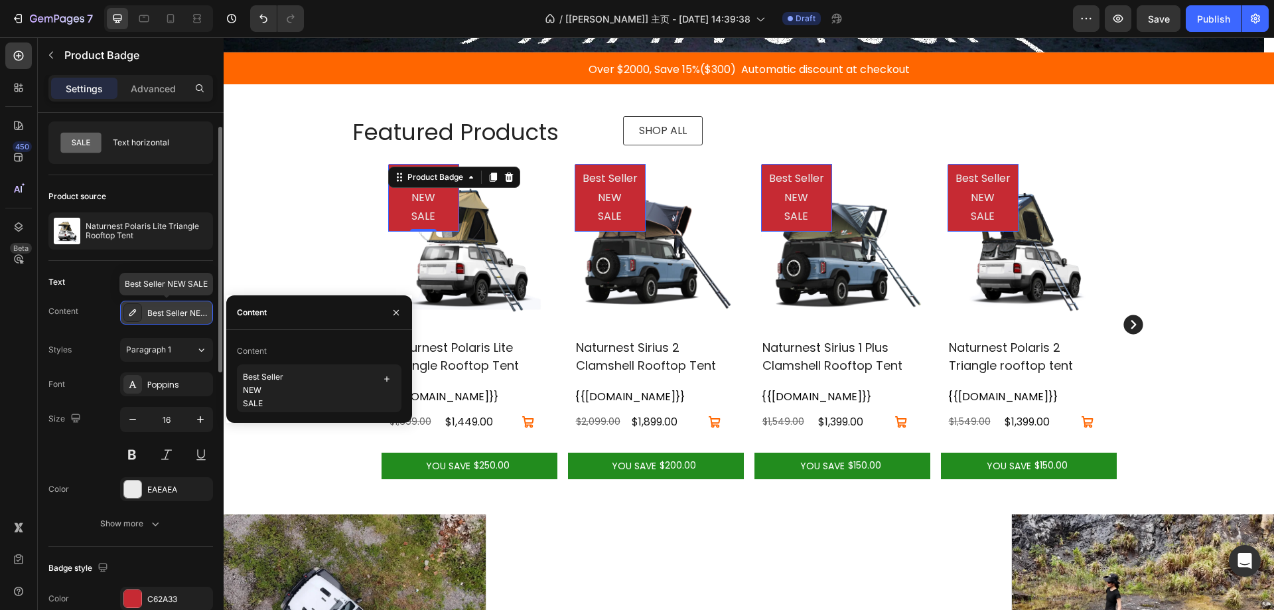
click at [171, 313] on div "Best Seller NEW SALE" at bounding box center [178, 313] width 62 height 12
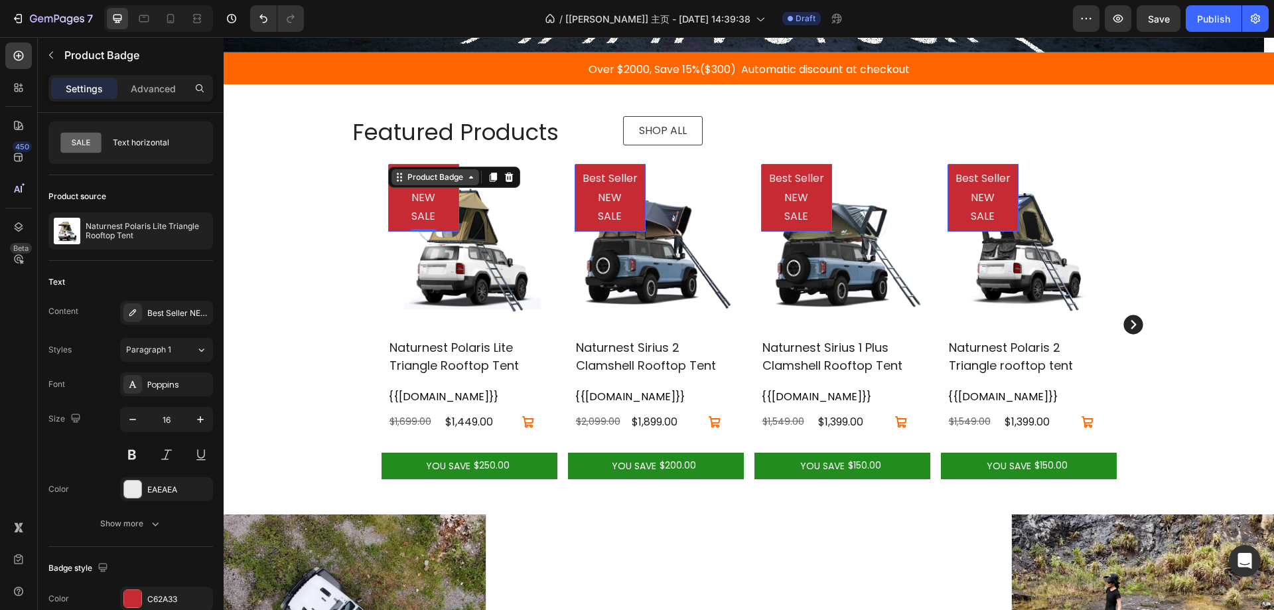
click at [430, 178] on div "Product Badge" at bounding box center [435, 177] width 61 height 12
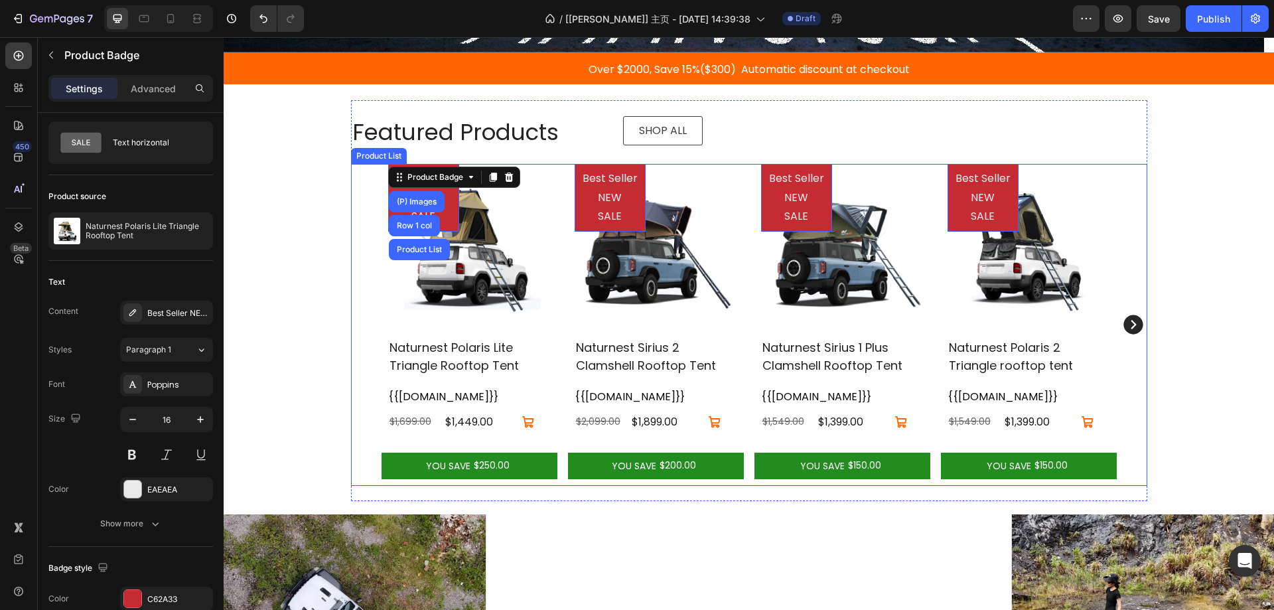
click at [1131, 321] on icon "Carousel Next Arrow" at bounding box center [1133, 324] width 19 height 19
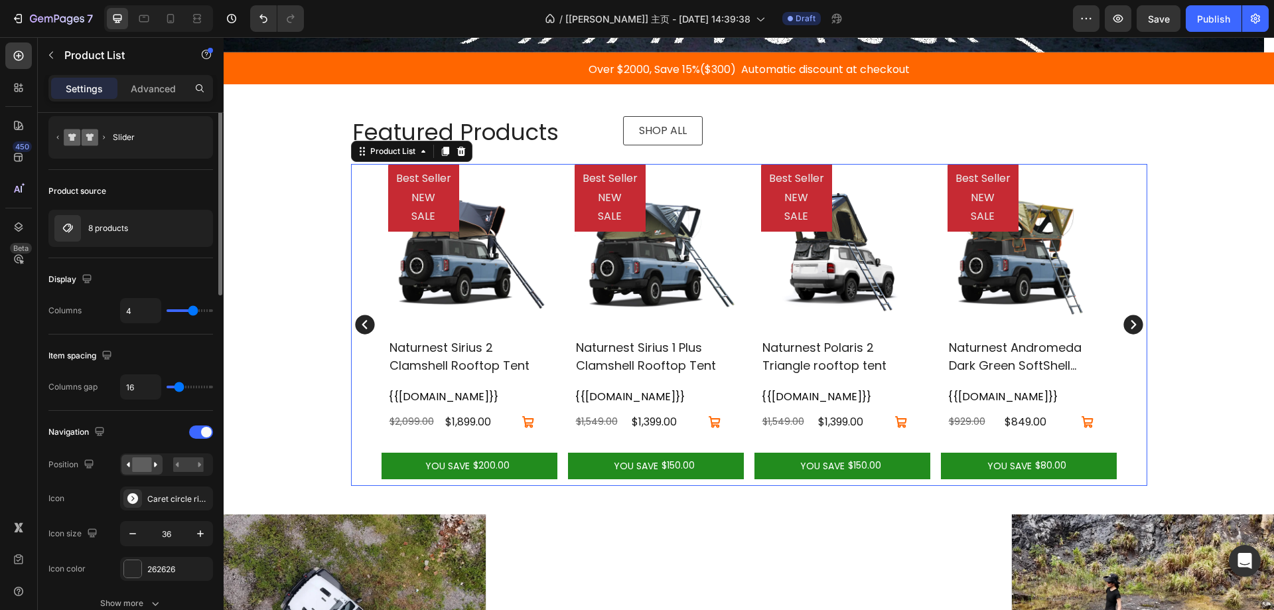
scroll to position [0, 0]
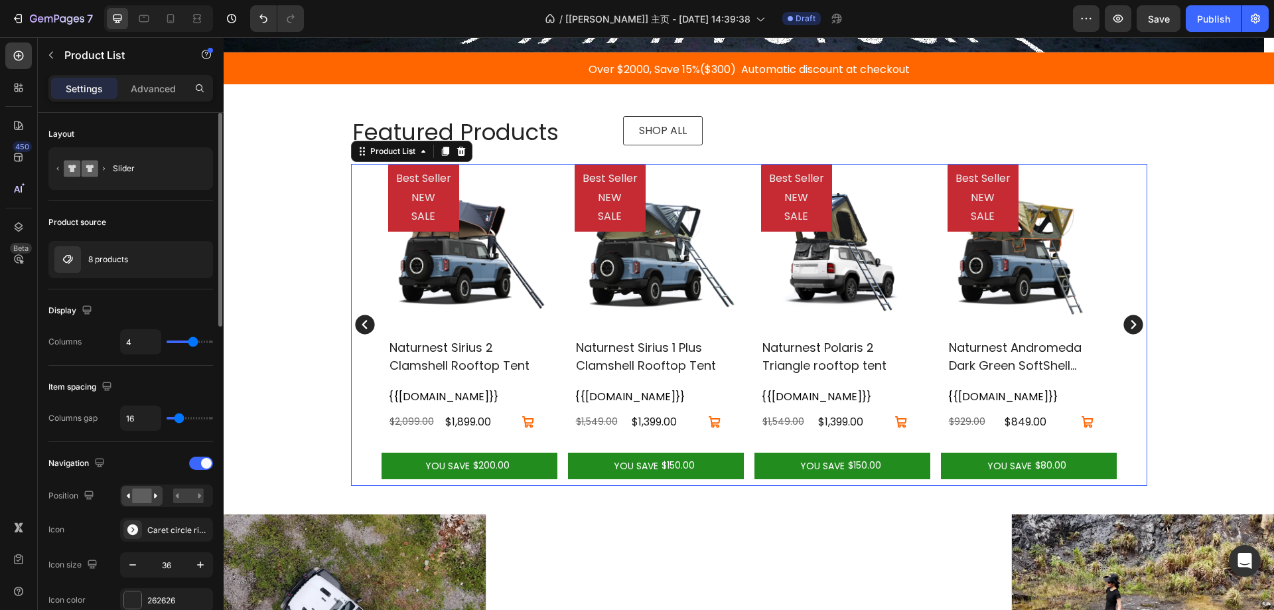
click at [1132, 321] on icon "Carousel Next Arrow" at bounding box center [1133, 324] width 19 height 19
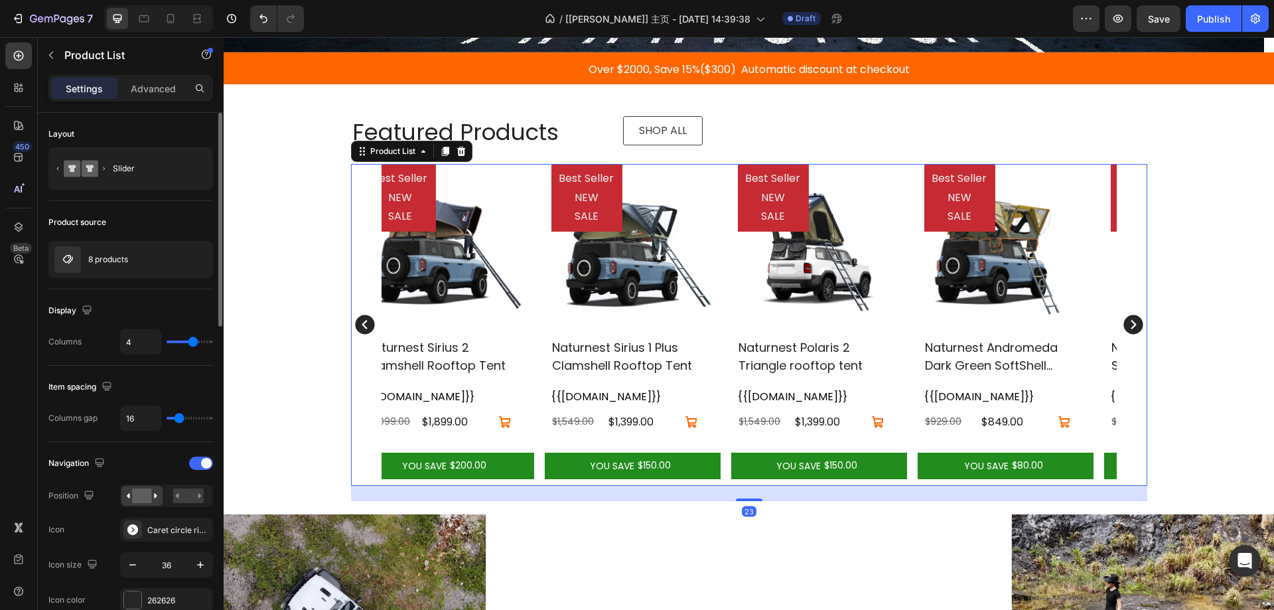
click at [1132, 321] on icon "Carousel Next Arrow" at bounding box center [1133, 324] width 19 height 19
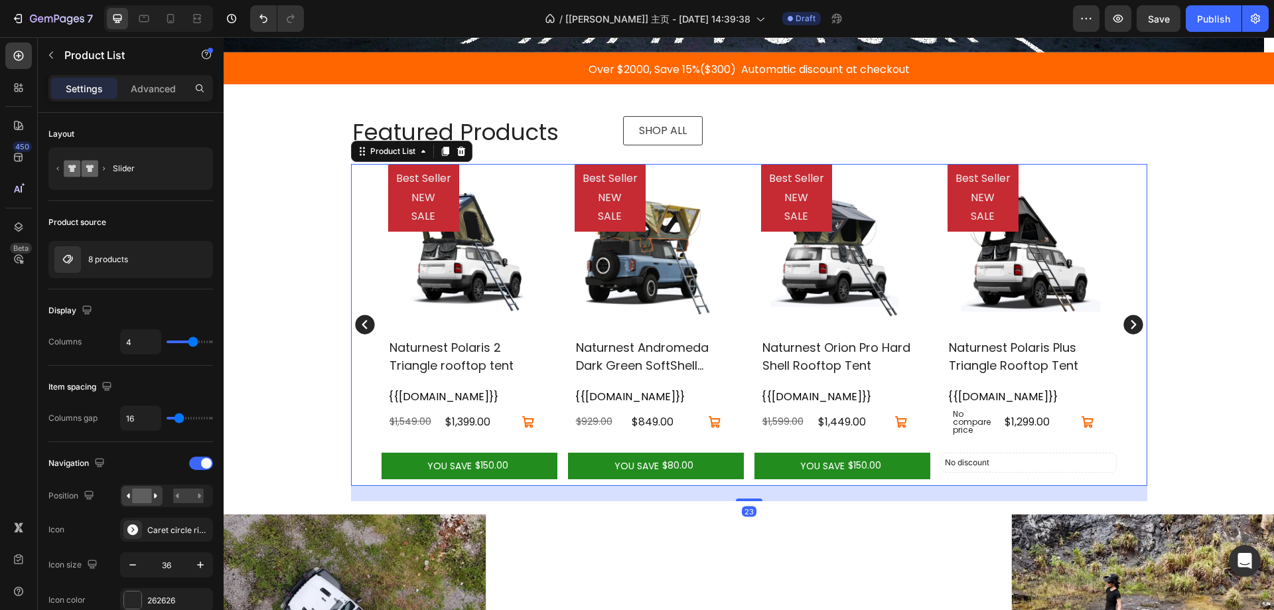
click at [1132, 321] on icon "Carousel Next Arrow" at bounding box center [1133, 324] width 19 height 19
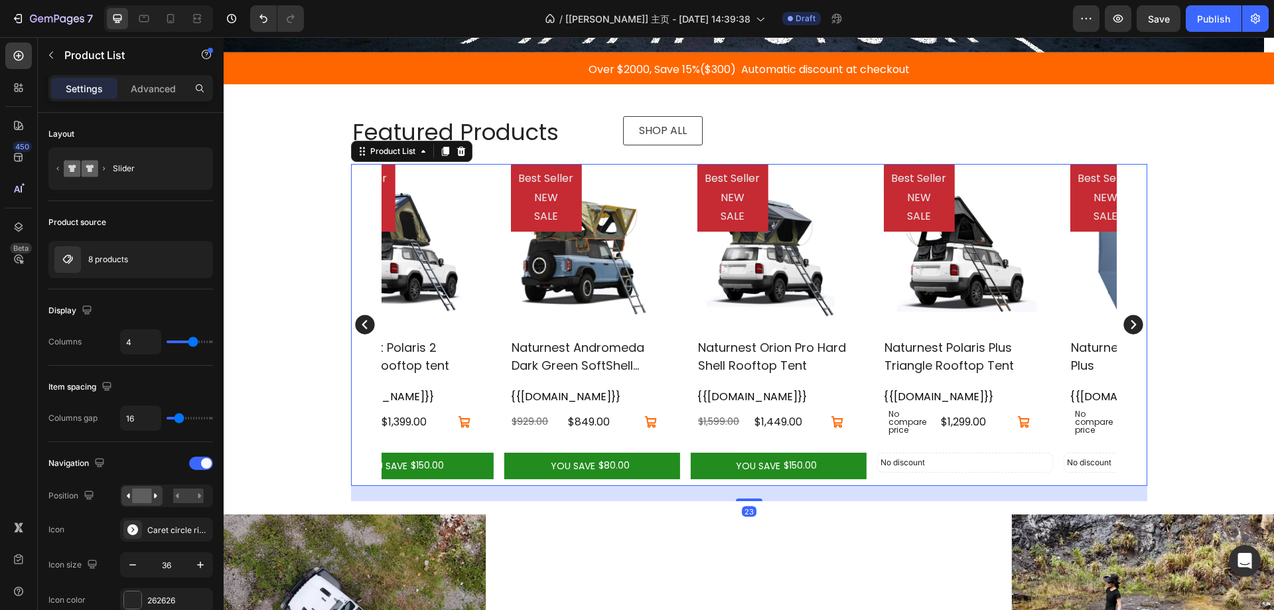
click at [1132, 321] on div "Best Seller NEW SALE Product Badge (P) Images Naturnest Polaris Lite Triangle R…" at bounding box center [749, 325] width 796 height 322
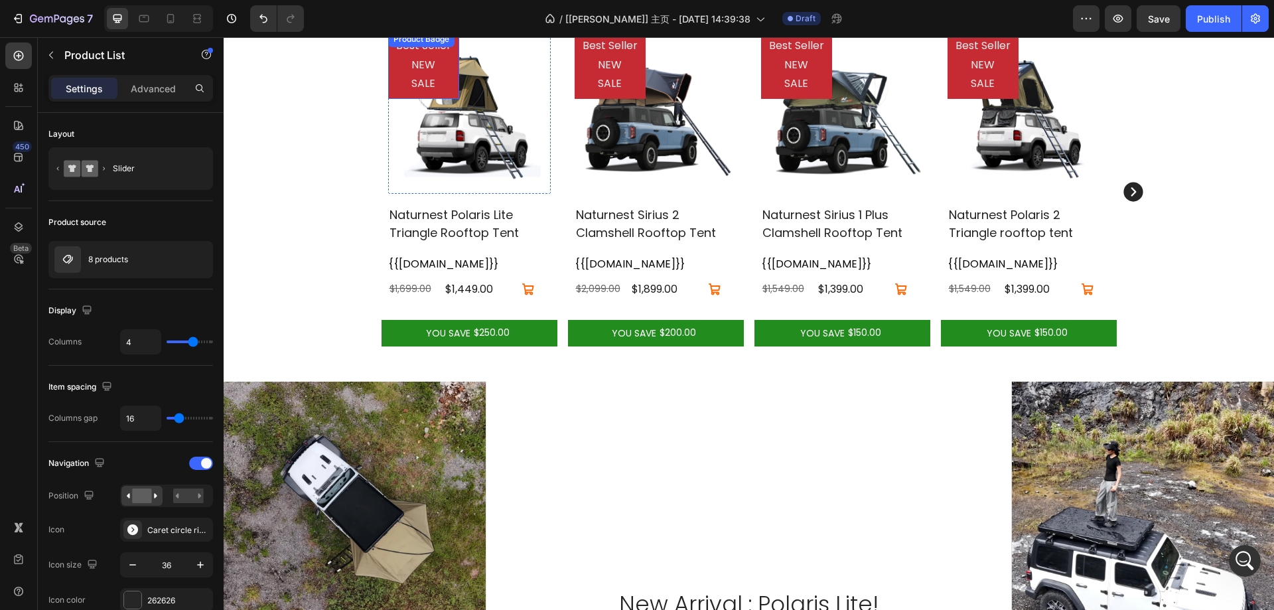
click at [410, 85] on pre "Best Seller NEW SALE" at bounding box center [423, 65] width 71 height 68
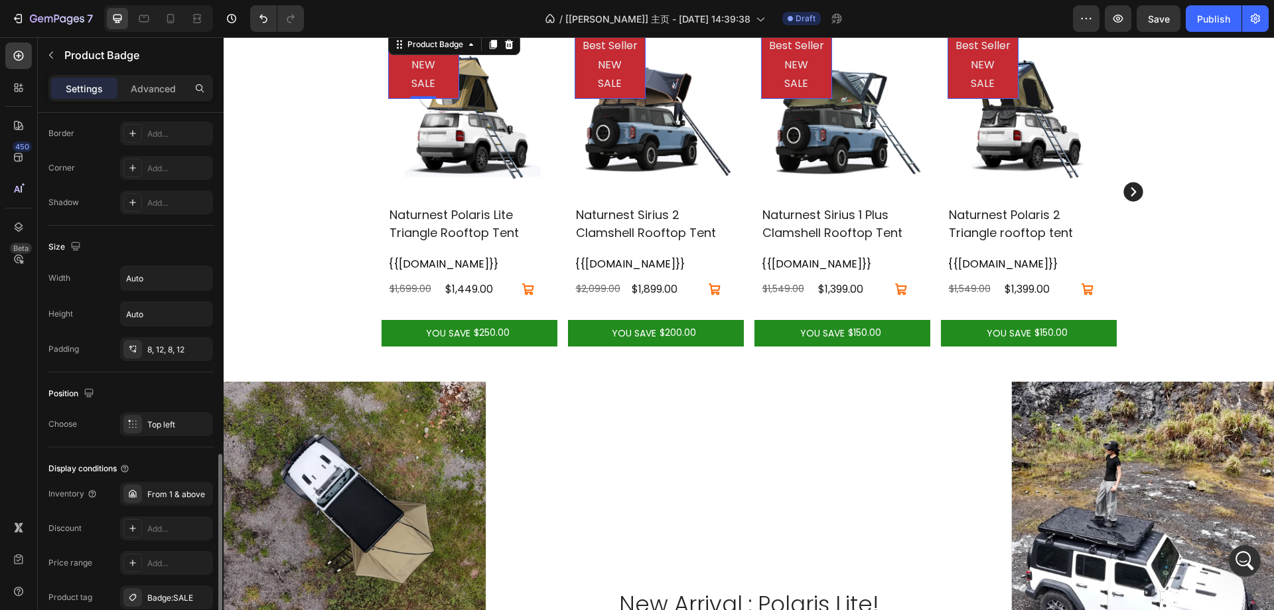
scroll to position [629, 0]
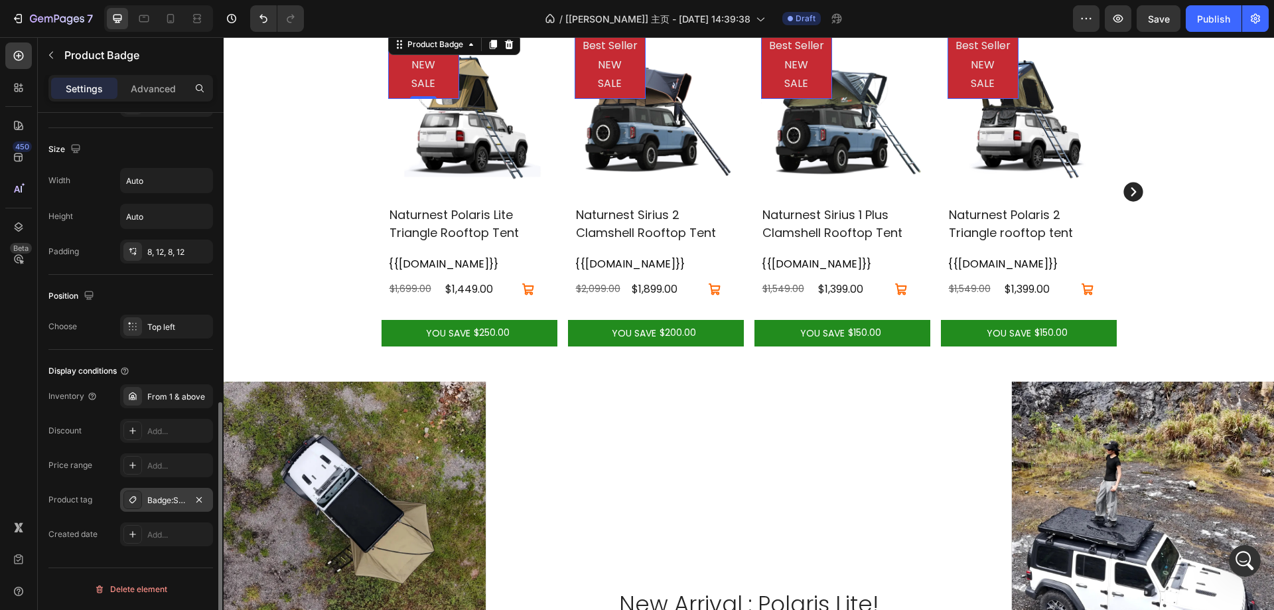
click at [172, 498] on div "Badge:SALE" at bounding box center [166, 500] width 38 height 12
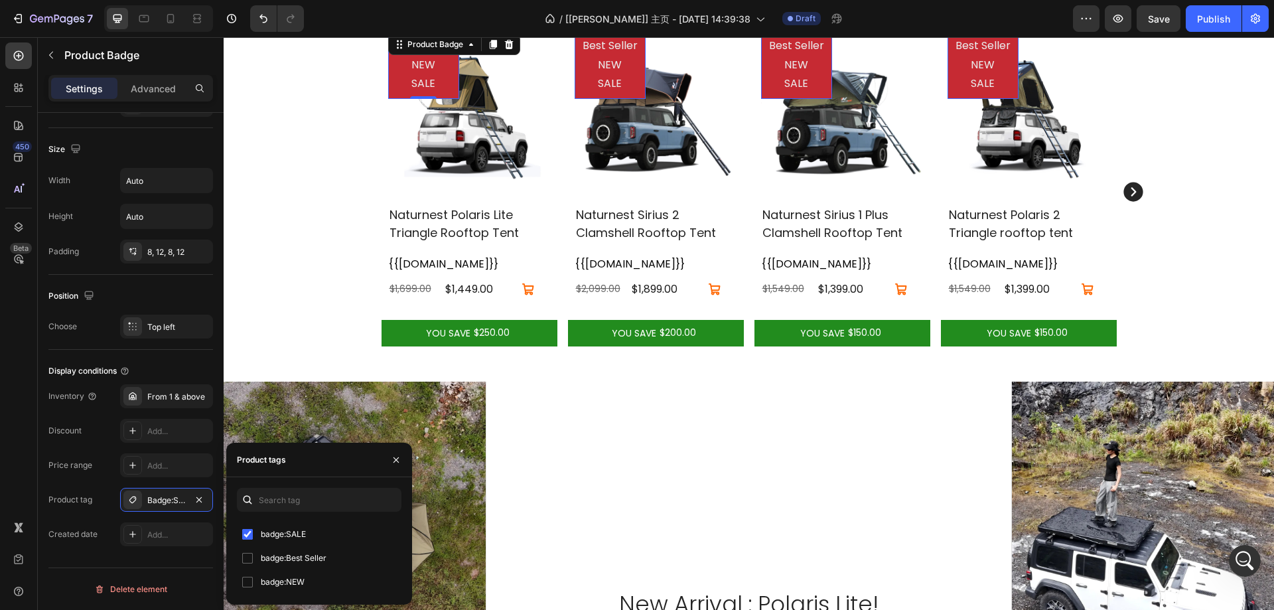
scroll to position [796, 0]
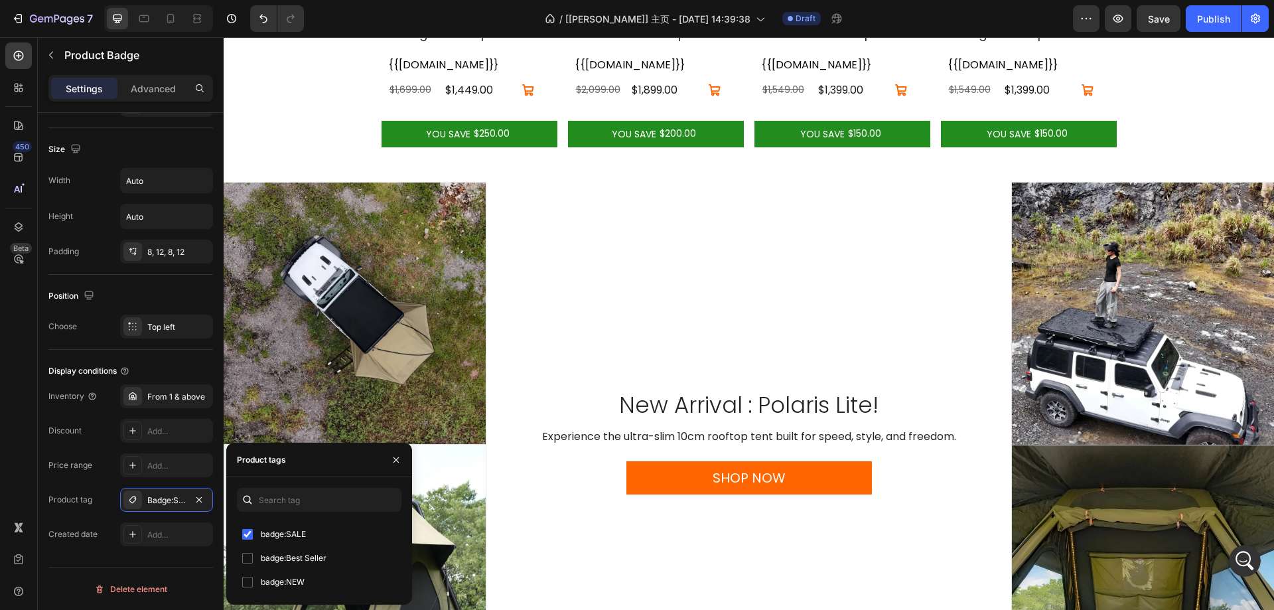
click at [296, 562] on span "badge:Best Seller" at bounding box center [294, 558] width 66 height 16
checkbox input "true"
click at [289, 589] on span "badge:NEW" at bounding box center [283, 582] width 44 height 16
checkbox input "true"
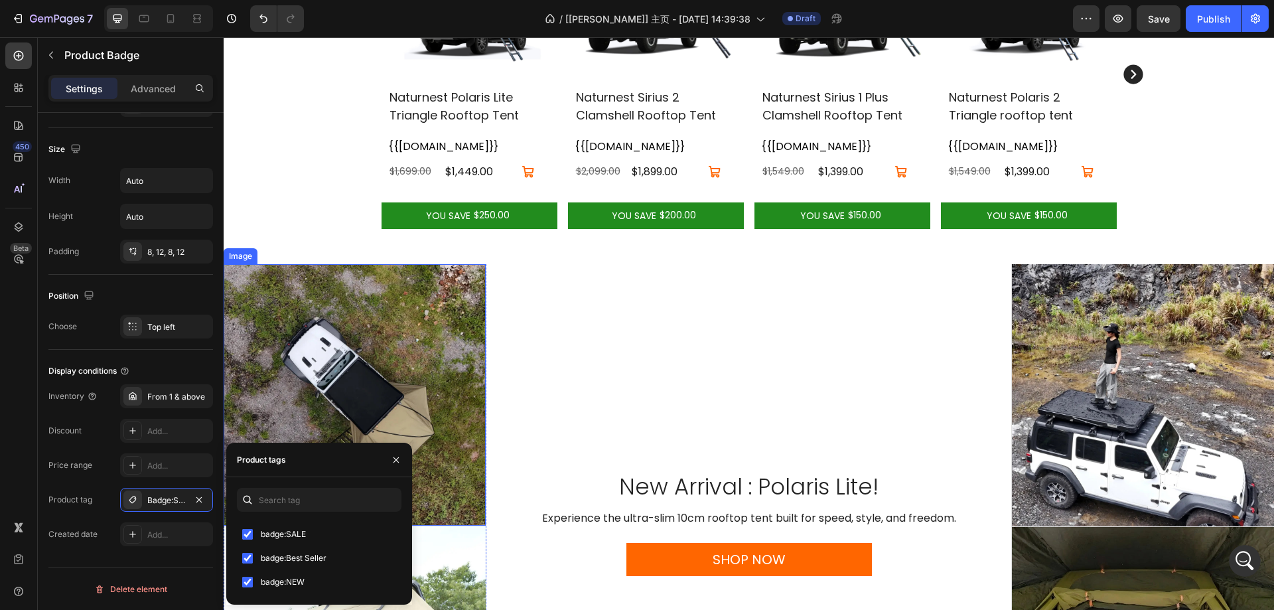
scroll to position [664, 0]
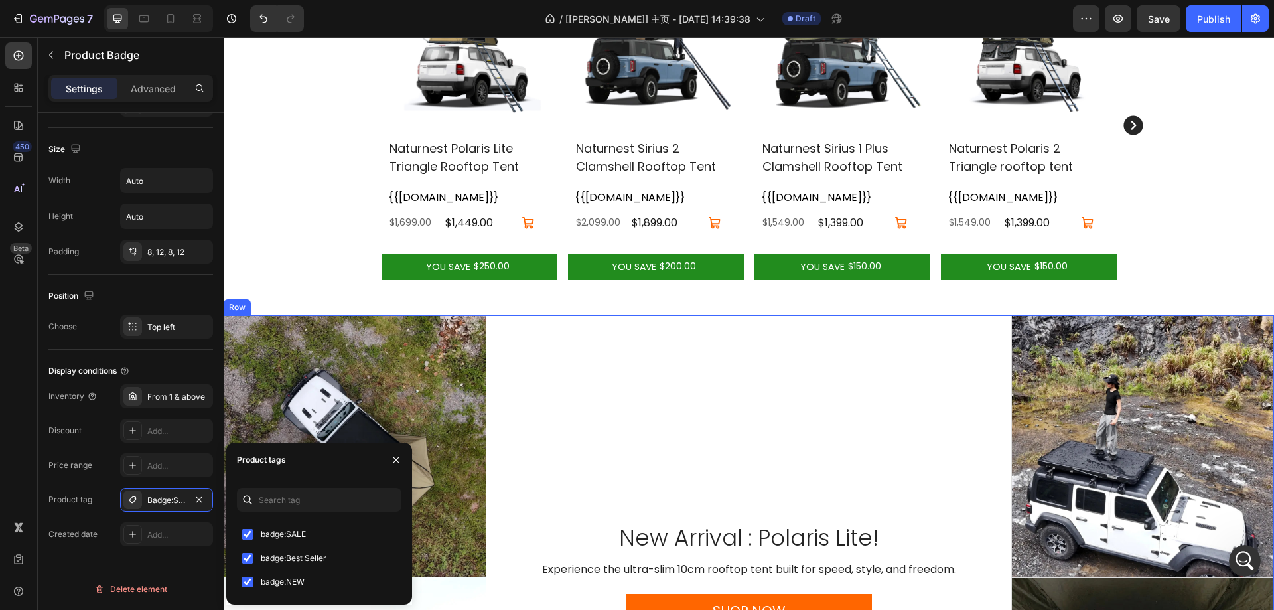
click at [586, 386] on div "New Arrival : Polaris Lite! Heading Experience the ultra-slim 10cm rooftop tent…" at bounding box center [750, 578] width 526 height 526
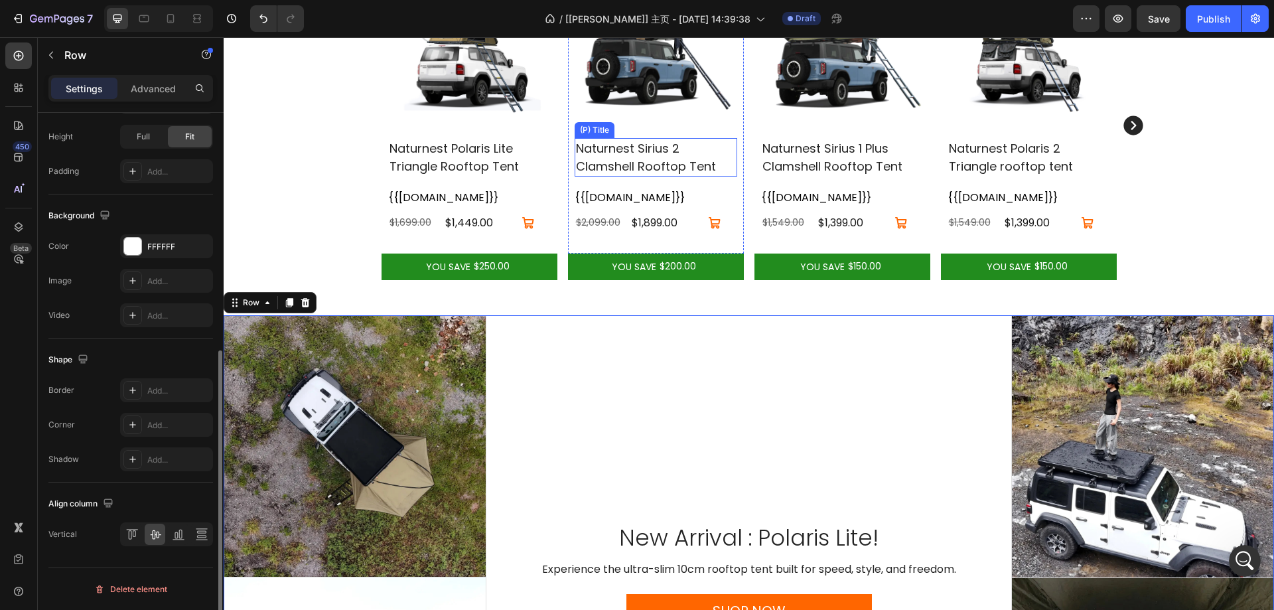
scroll to position [0, 0]
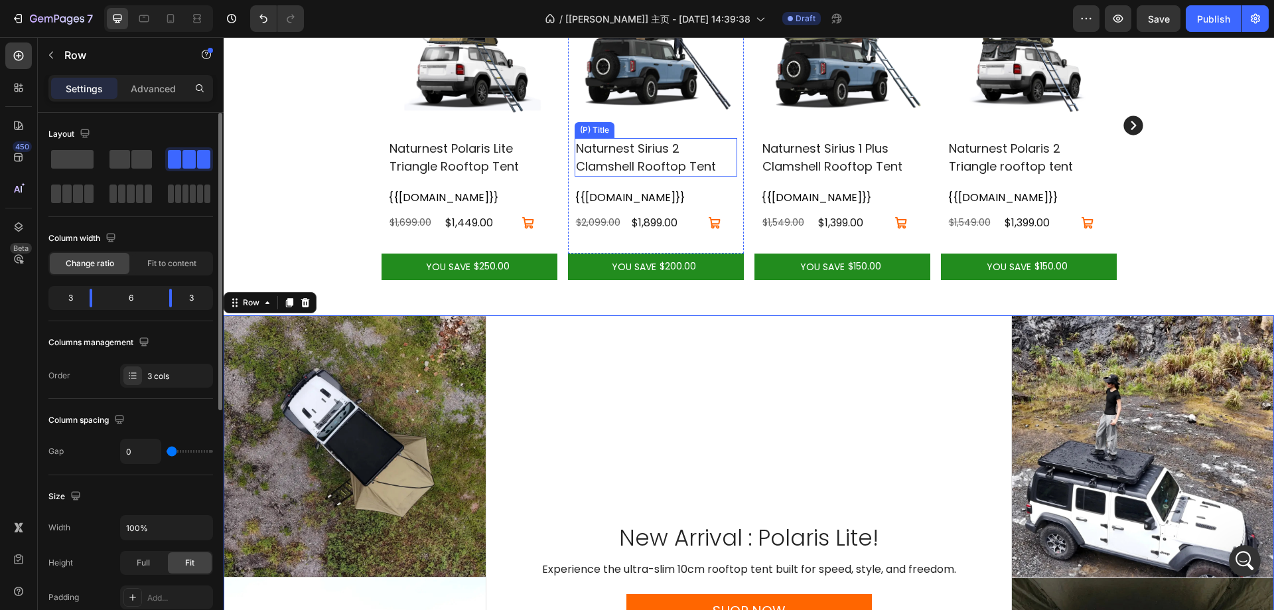
click at [630, 70] on img at bounding box center [656, 46] width 163 height 163
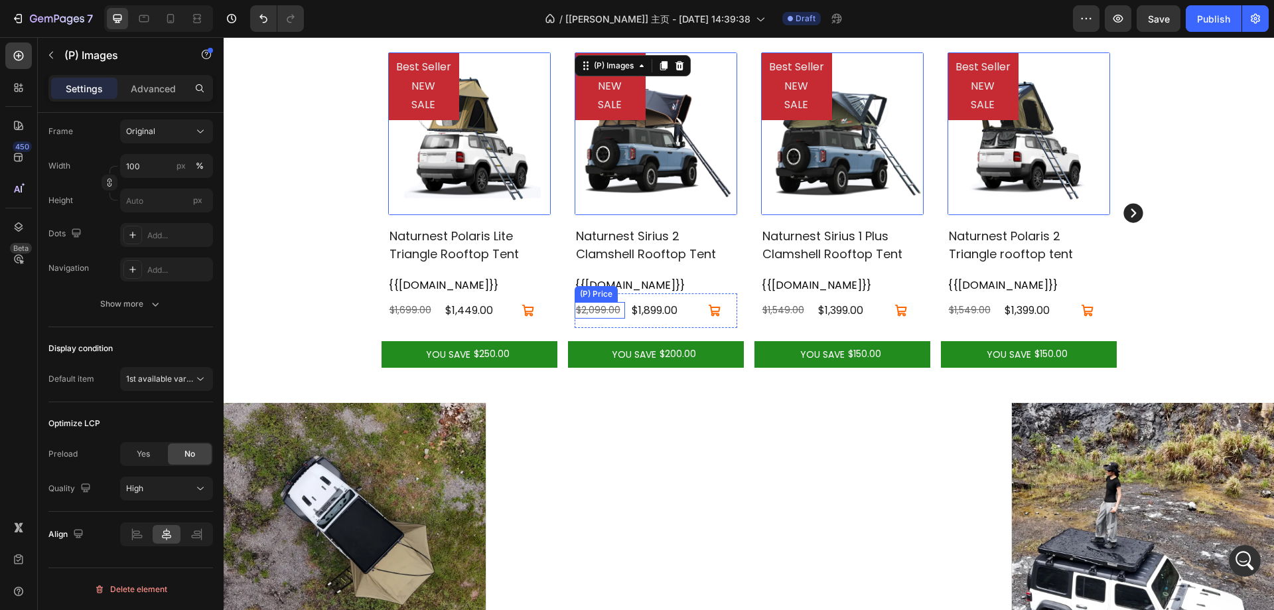
scroll to position [531, 0]
